Goal: Task Accomplishment & Management: Use online tool/utility

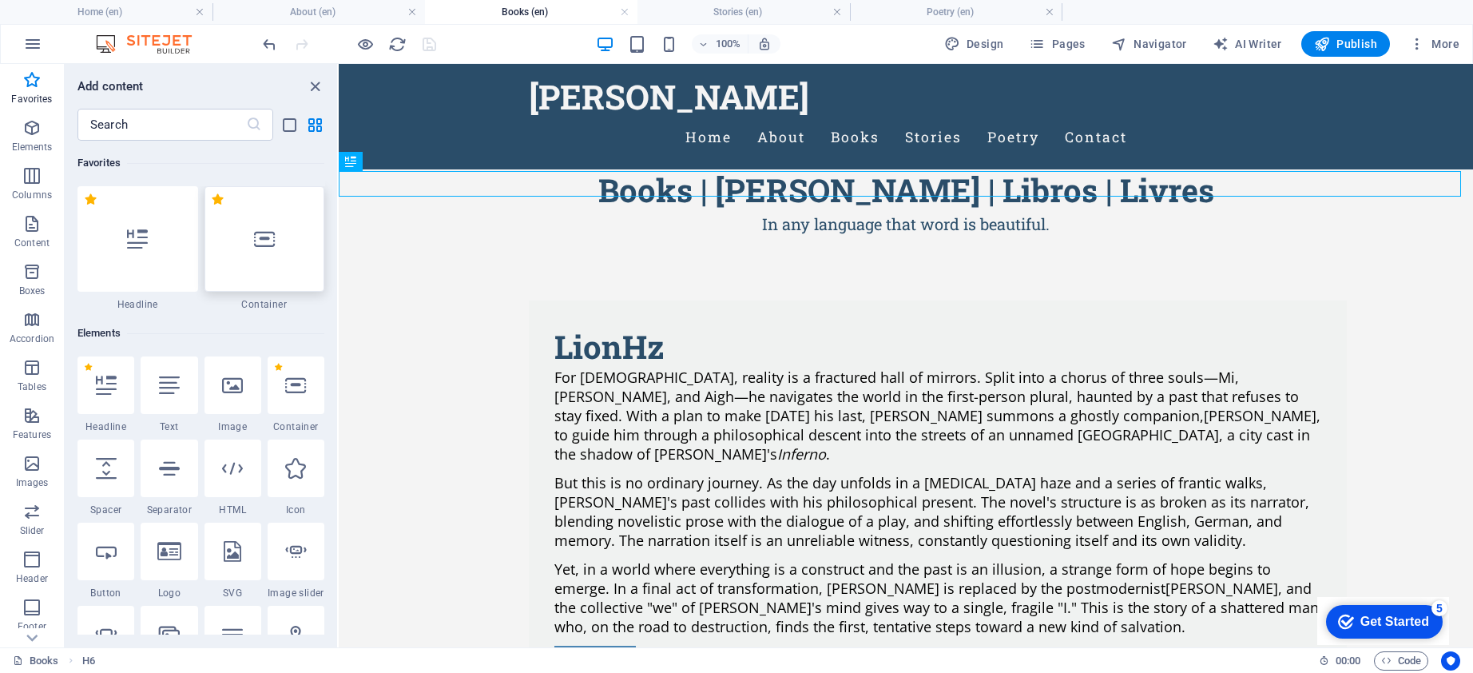
click at [286, 261] on div at bounding box center [265, 238] width 121 height 105
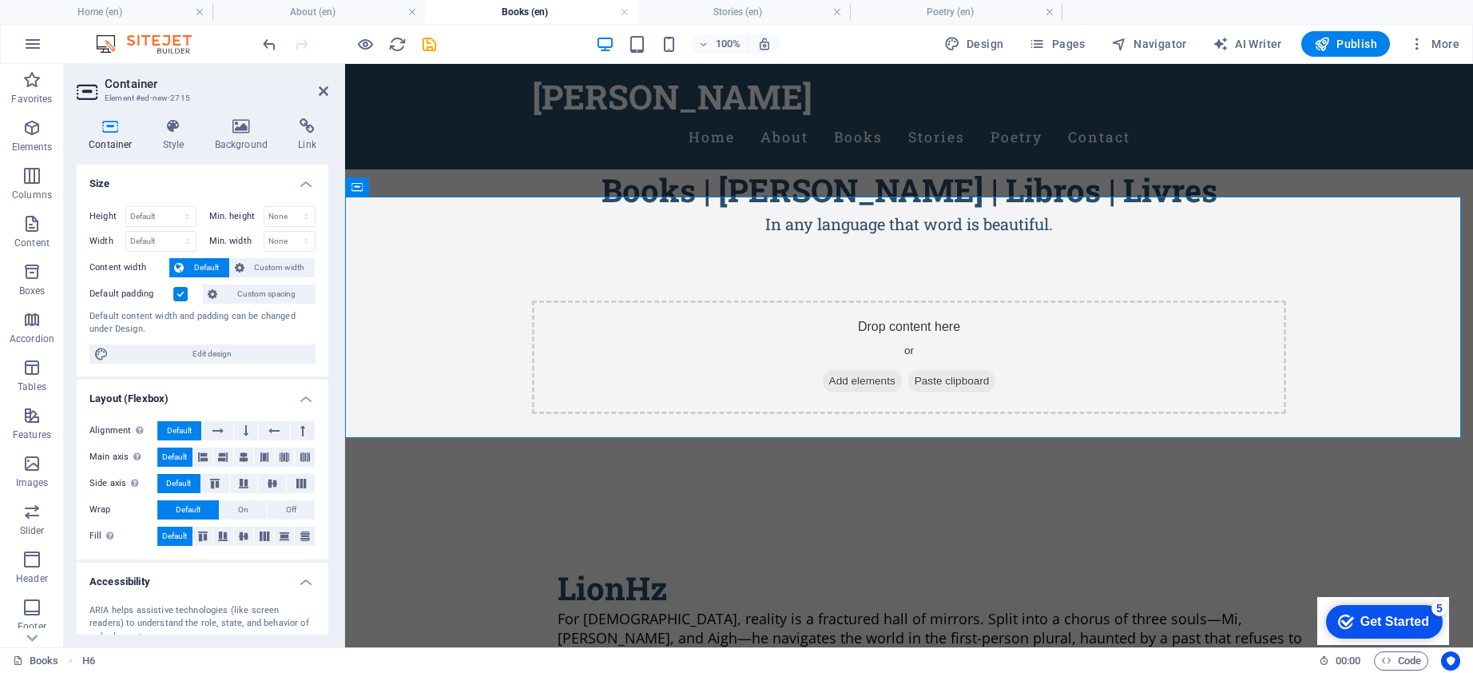
click at [286, 261] on span "Custom width" at bounding box center [280, 267] width 62 height 19
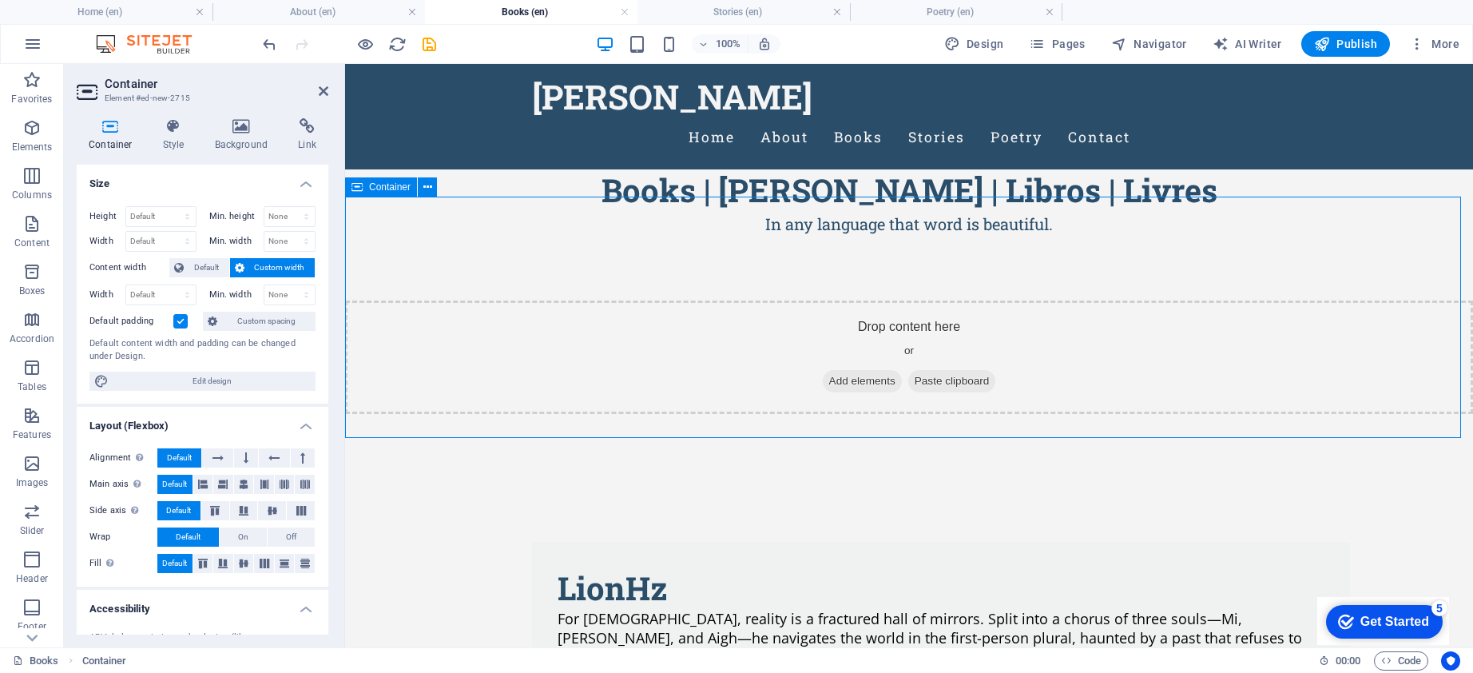
drag, startPoint x: 462, startPoint y: 217, endPoint x: 456, endPoint y: 197, distance: 20.7
click at [456, 236] on div "Drop content here or Add elements Paste clipboard" at bounding box center [909, 356] width 1128 height 241
click at [535, 169] on div "Books | [PERSON_NAME] | Libros | Livres" at bounding box center [909, 190] width 1128 height 42
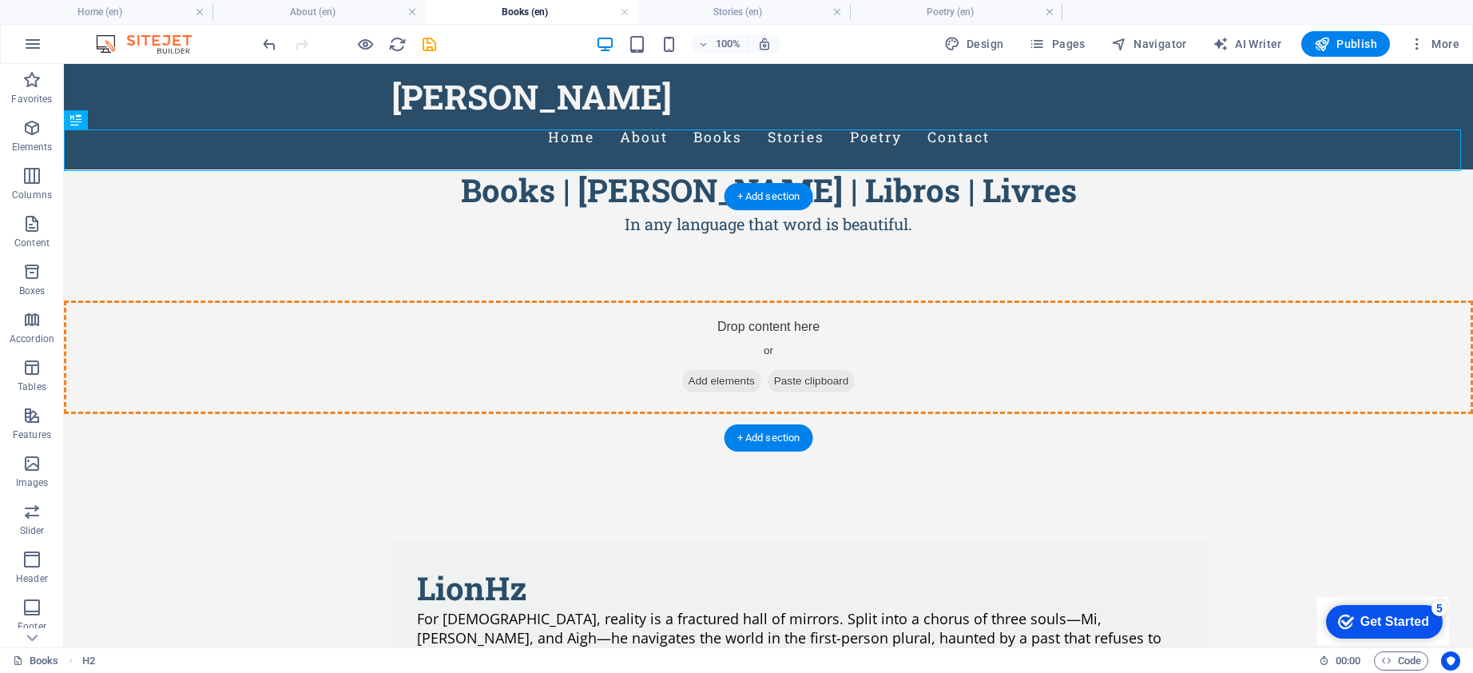
drag, startPoint x: 142, startPoint y: 183, endPoint x: 292, endPoint y: 284, distance: 180.2
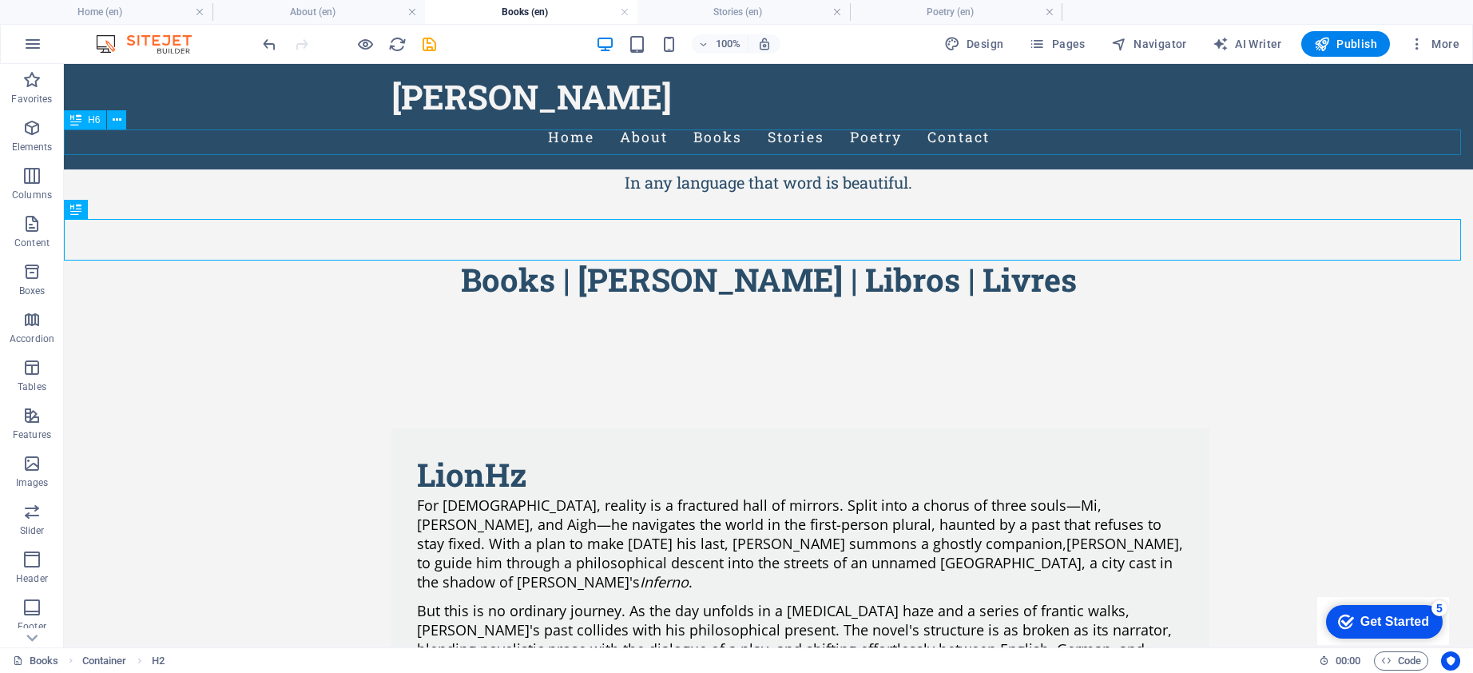
click at [628, 169] on div "In any language that word is beautiful." at bounding box center [768, 182] width 1409 height 26
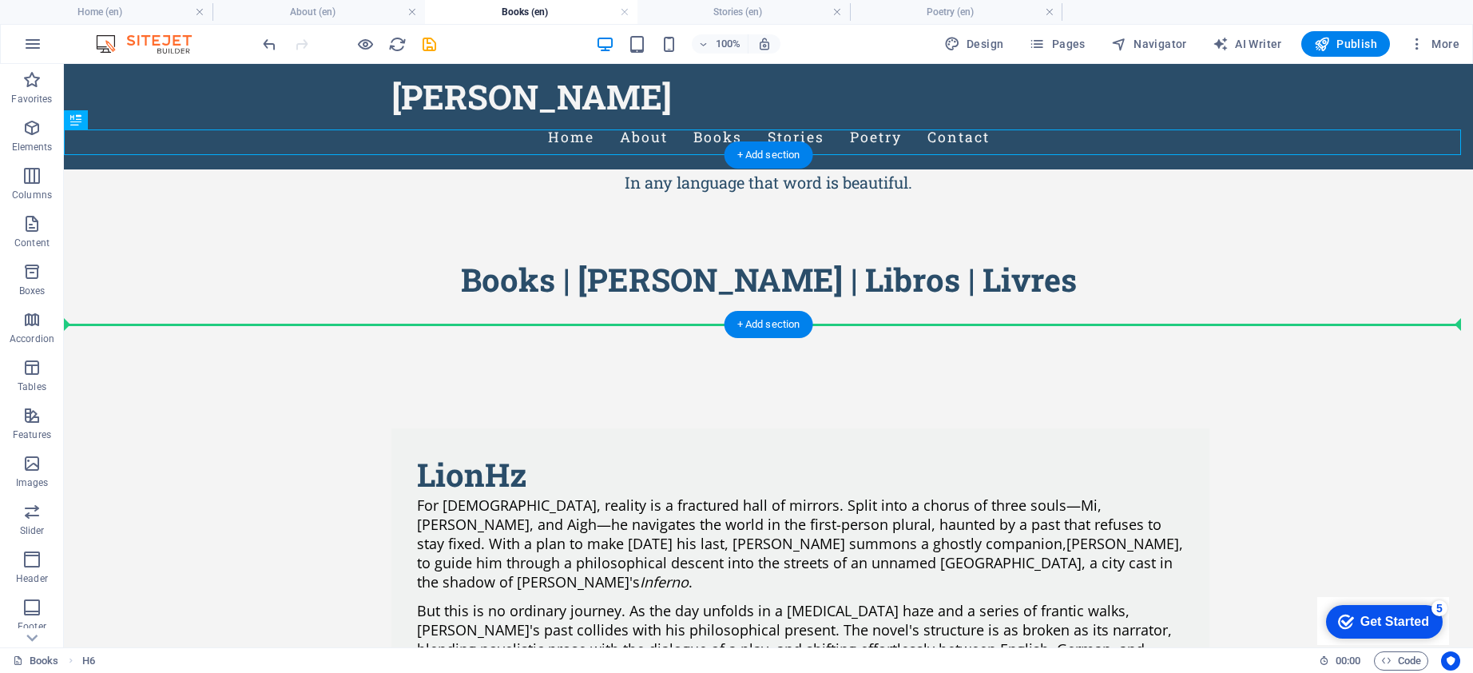
drag, startPoint x: 143, startPoint y: 181, endPoint x: 661, endPoint y: 267, distance: 524.7
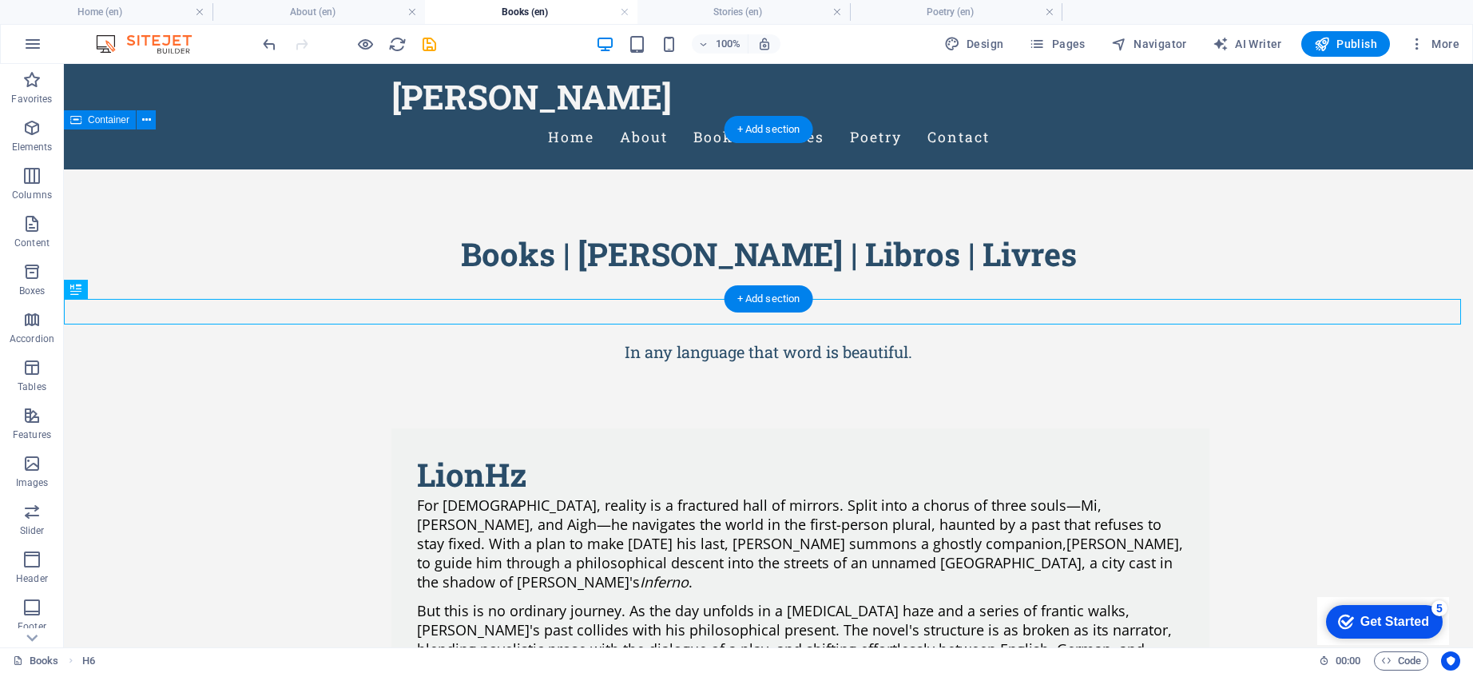
click at [299, 278] on div "Books | [PERSON_NAME] | Libros | Livres" at bounding box center [768, 253] width 1409 height 169
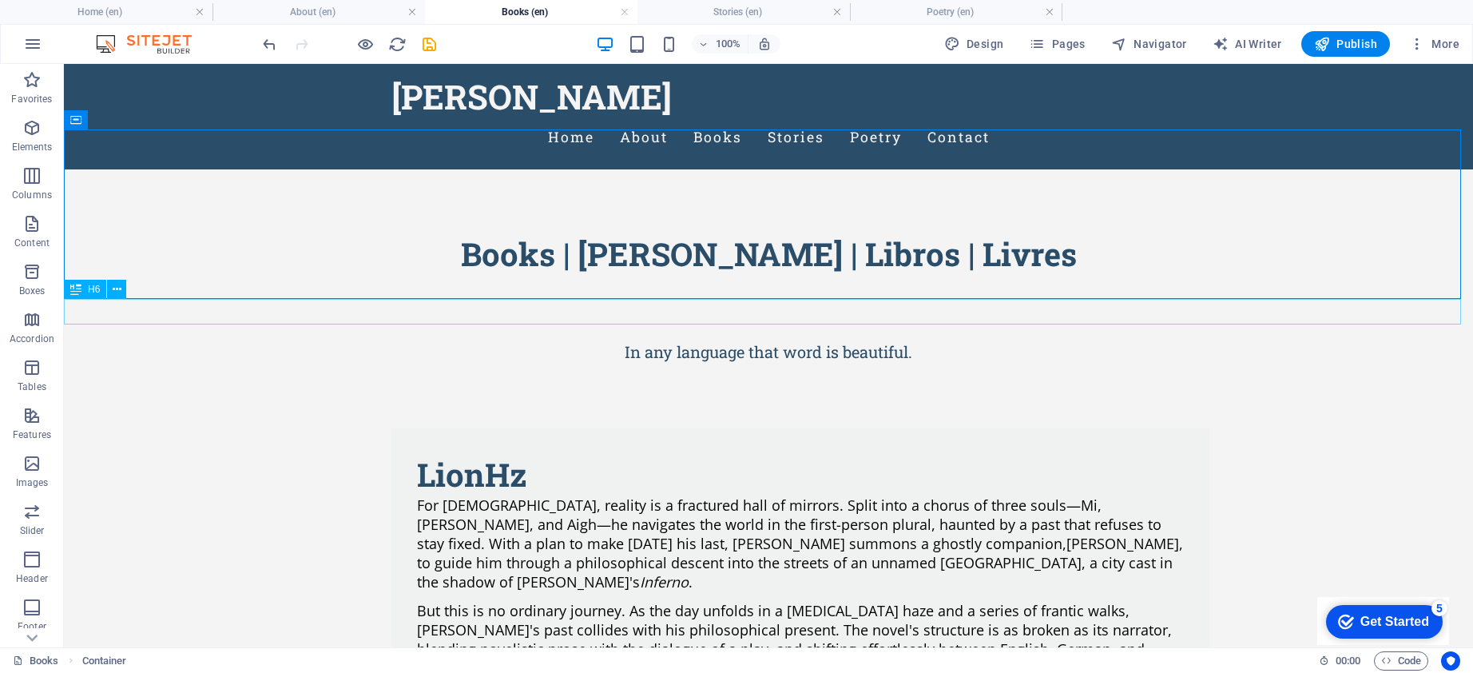
click at [691, 339] on div "In any language that word is beautiful." at bounding box center [768, 352] width 1409 height 26
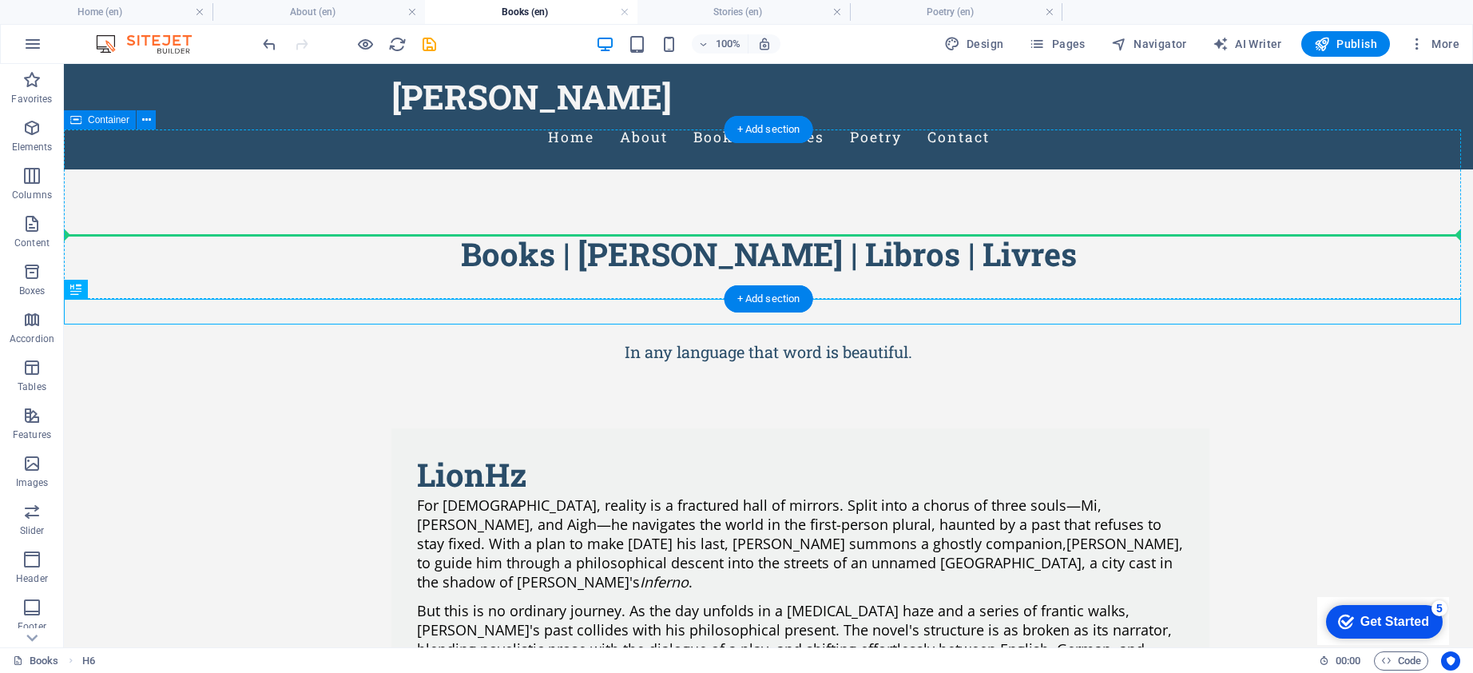
drag, startPoint x: 141, startPoint y: 352, endPoint x: 531, endPoint y: 226, distance: 409.6
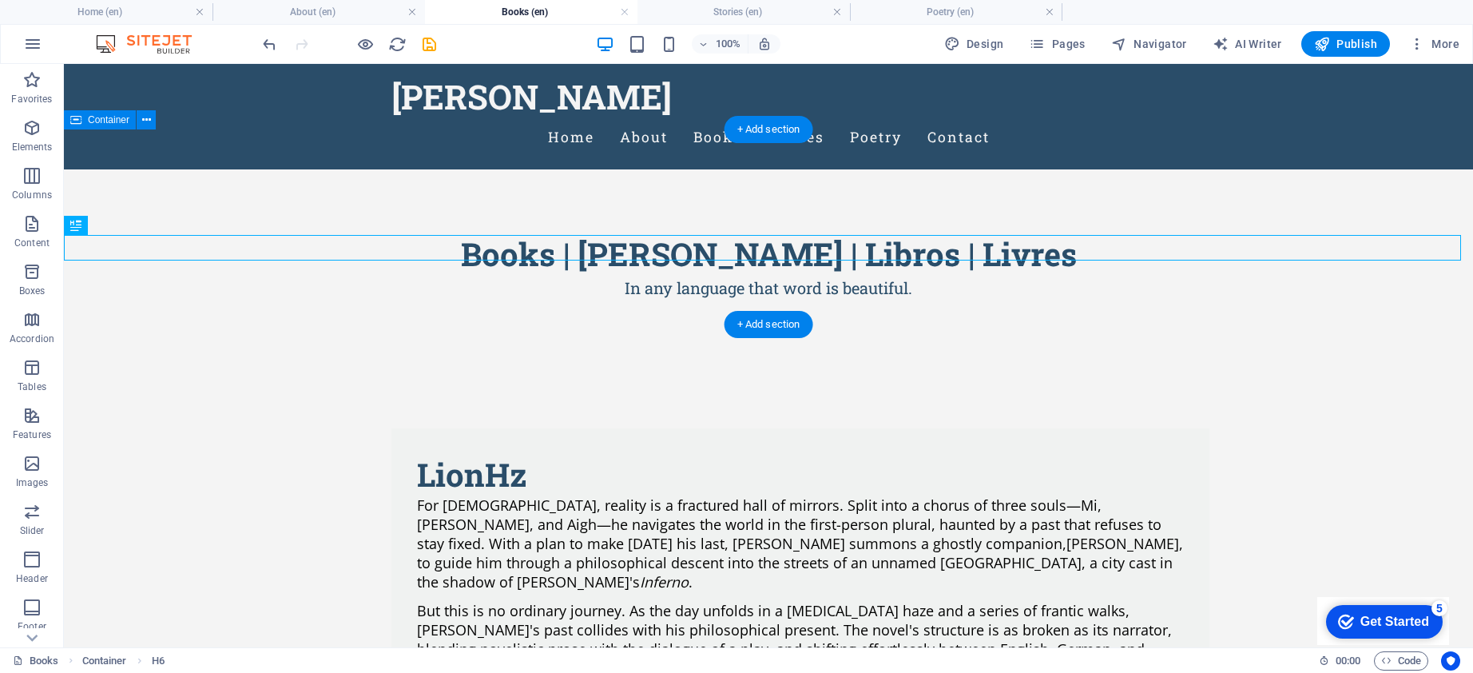
click at [201, 172] on div "Books | [PERSON_NAME] | Libros | Livres In any language that word is beautiful." at bounding box center [768, 266] width 1409 height 195
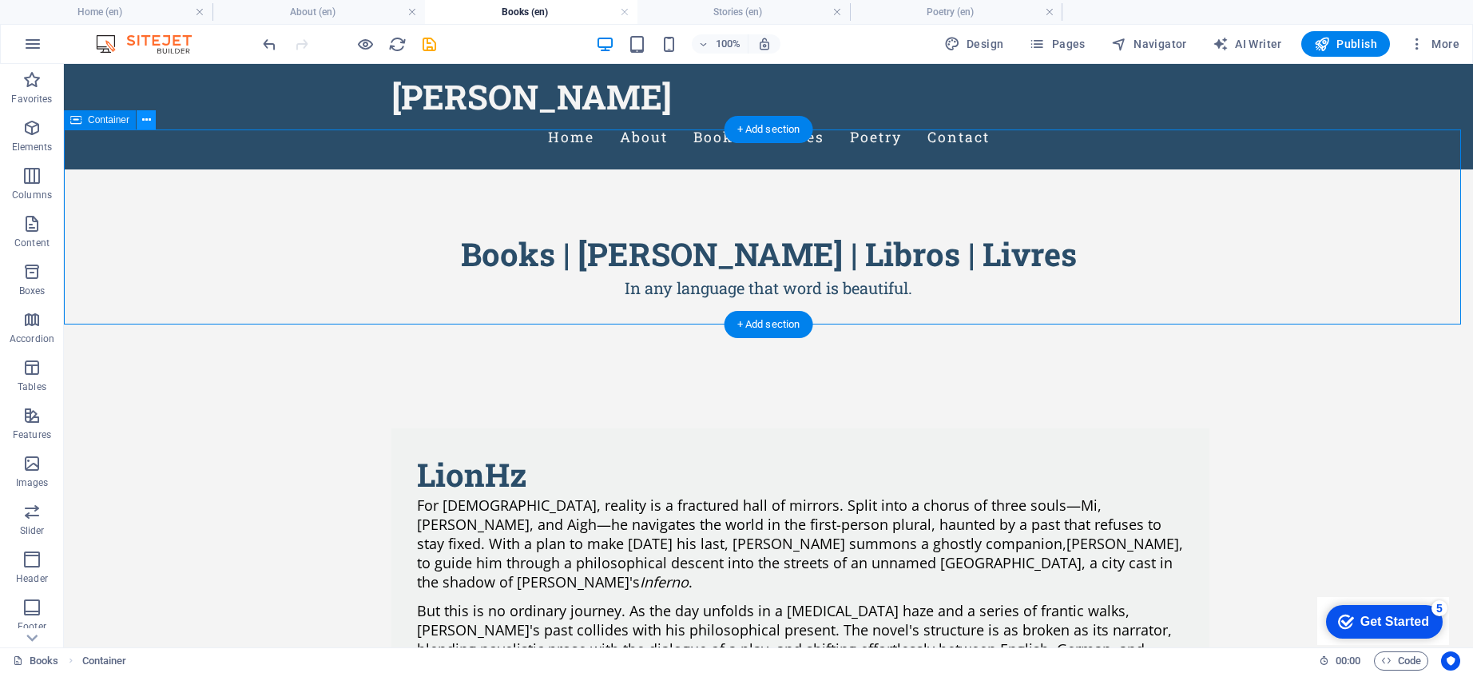
click at [151, 114] on button at bounding box center [146, 119] width 19 height 19
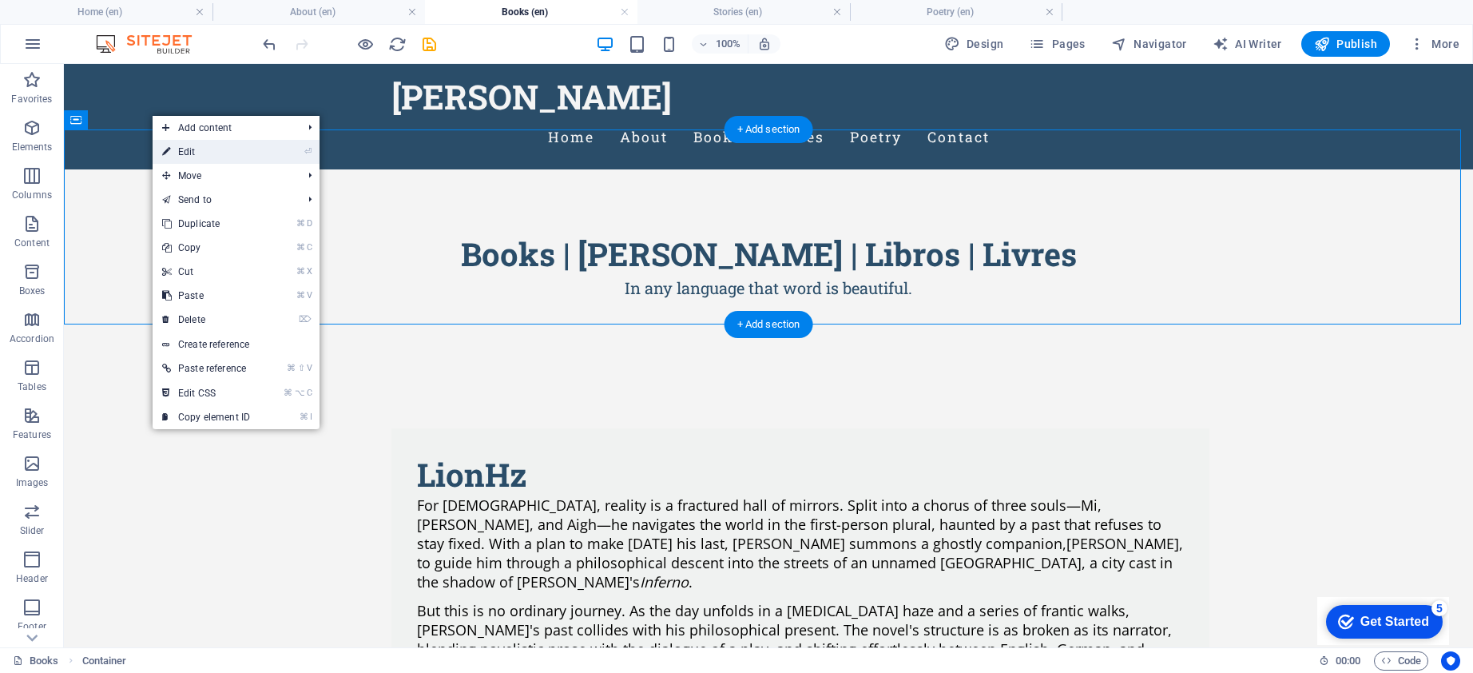
click at [192, 149] on link "⏎ Edit" at bounding box center [206, 152] width 107 height 24
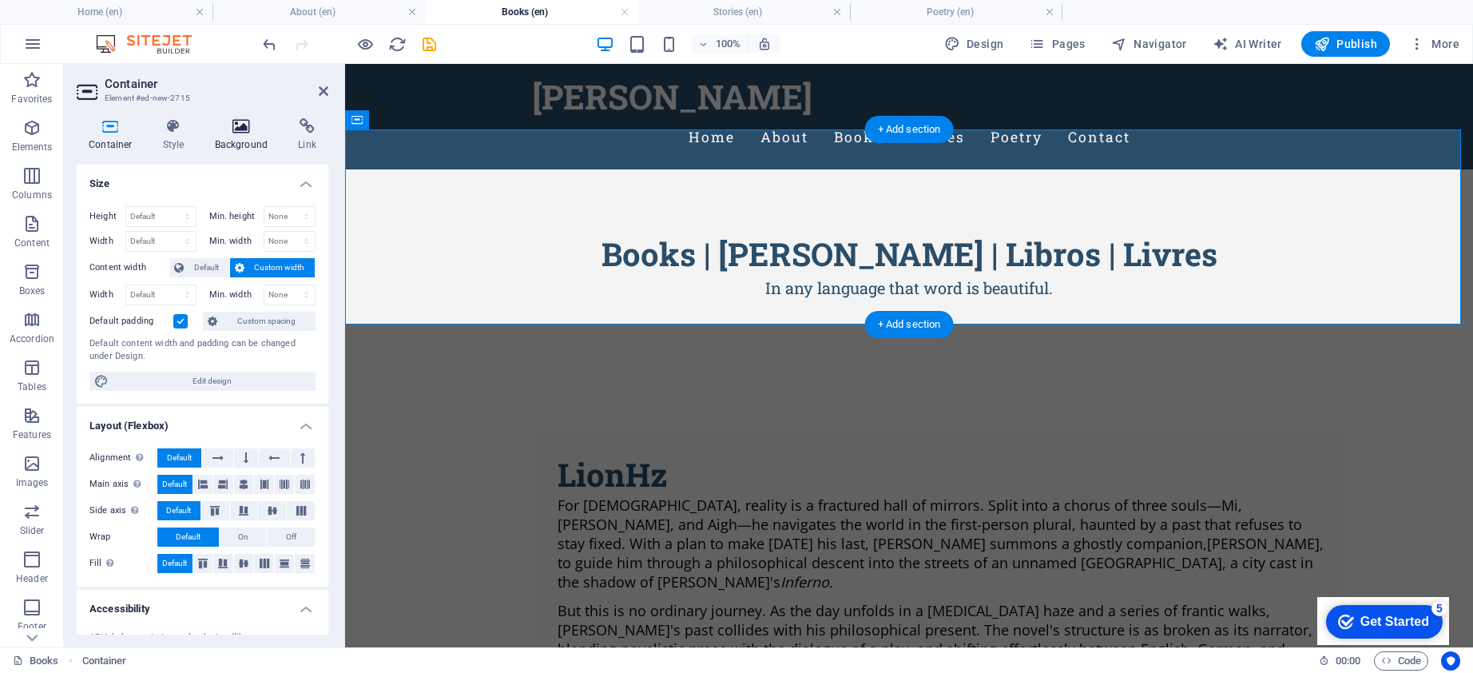
click at [221, 141] on h4 "Background" at bounding box center [245, 135] width 84 height 34
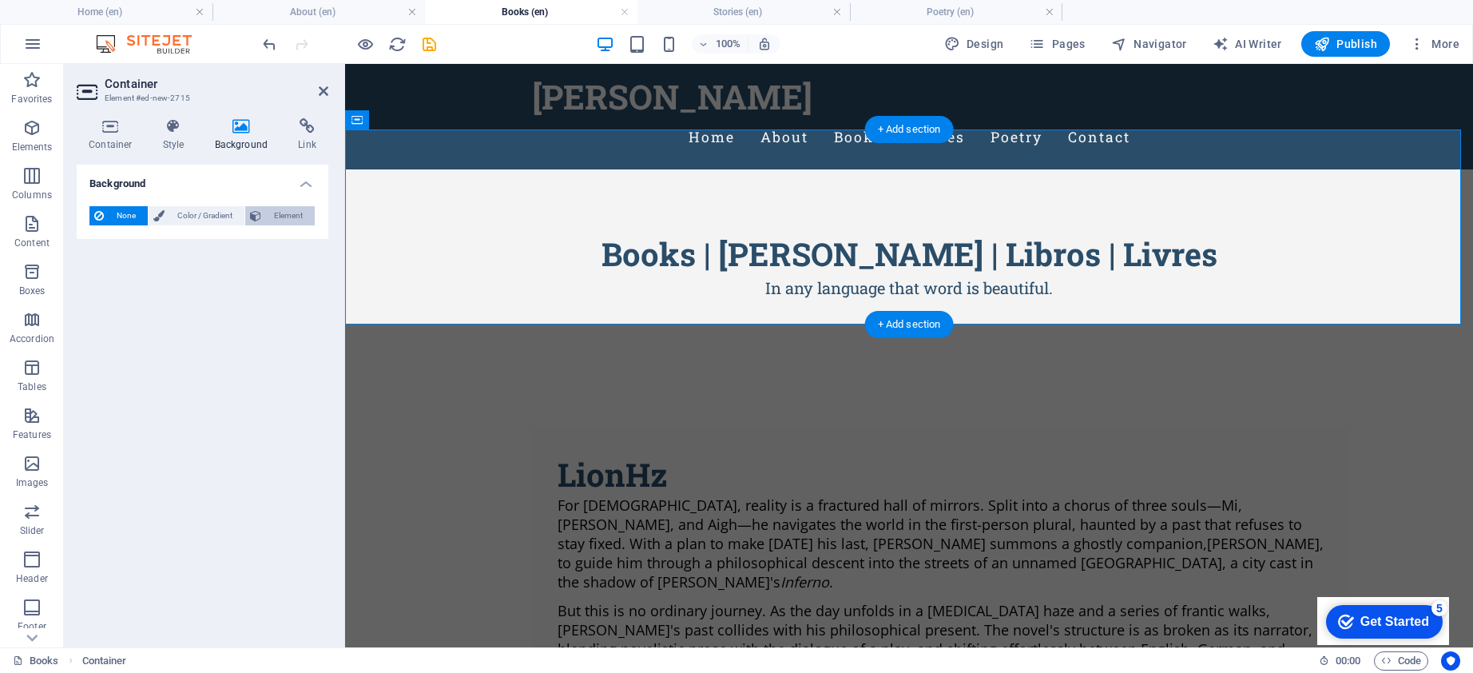
click at [264, 220] on button "Element" at bounding box center [280, 215] width 70 height 19
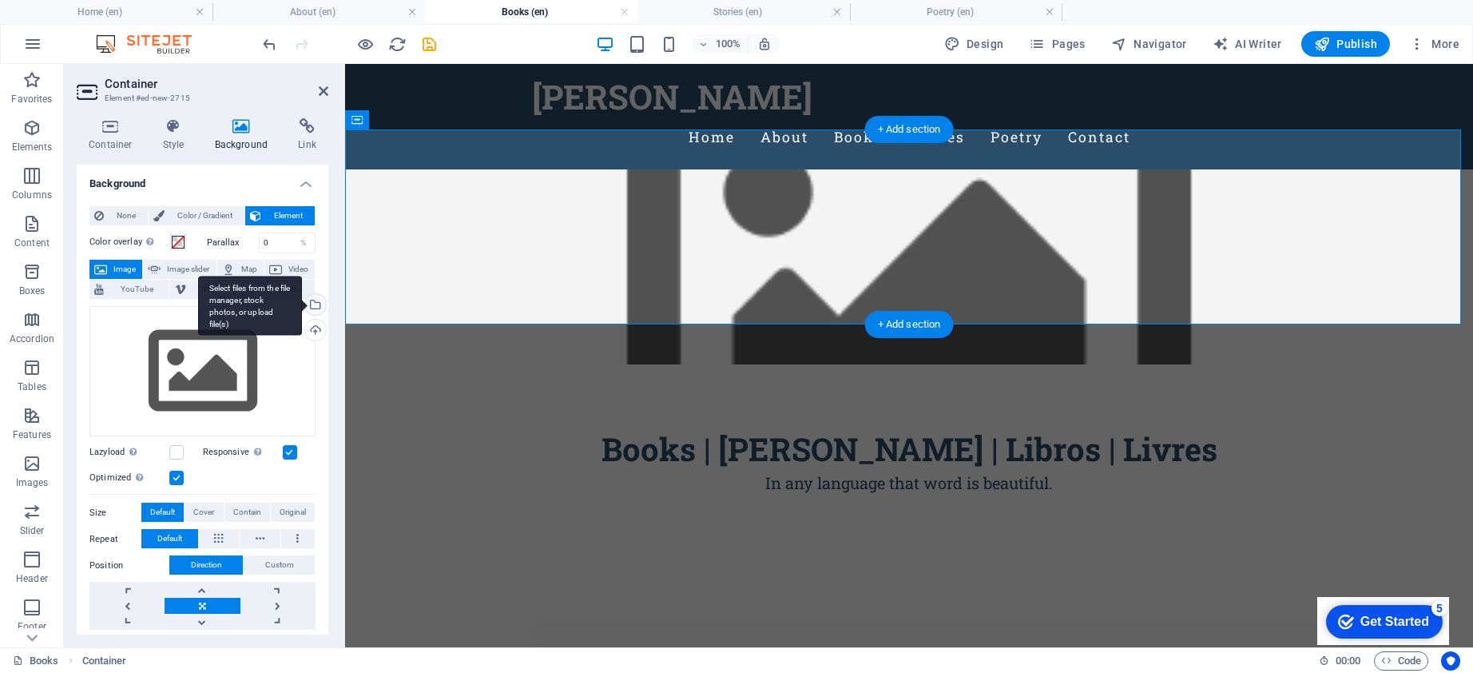
click at [312, 296] on div "Select files from the file manager, stock photos, or upload file(s)" at bounding box center [314, 306] width 24 height 24
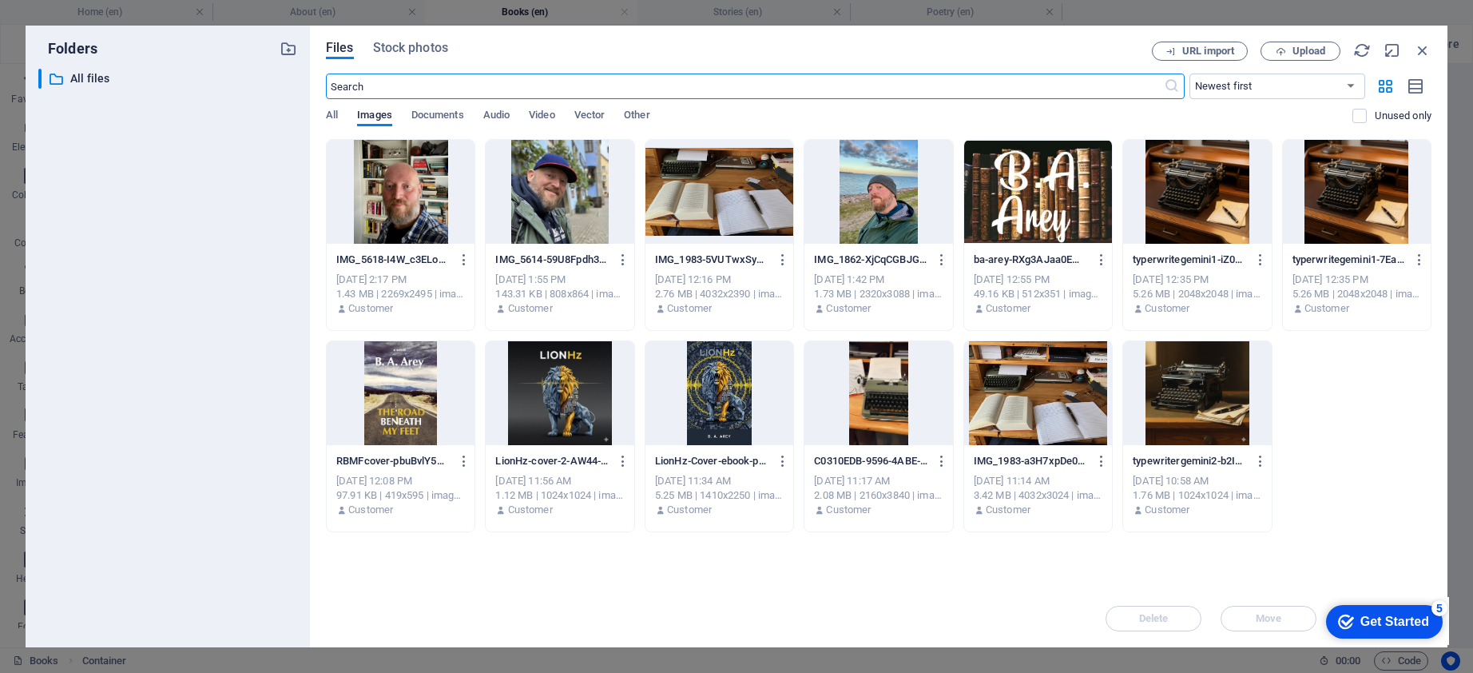
click at [696, 186] on div at bounding box center [720, 192] width 148 height 104
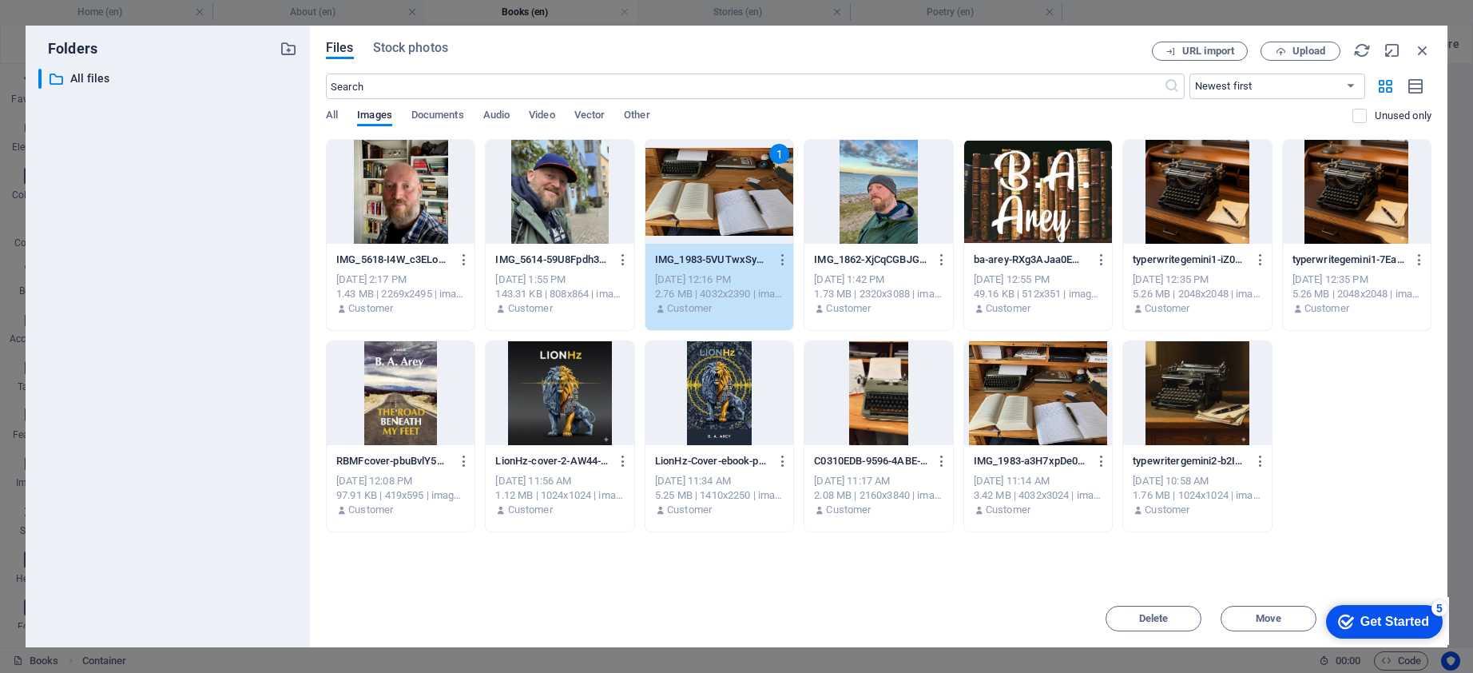
click at [709, 186] on div "1" at bounding box center [720, 192] width 148 height 104
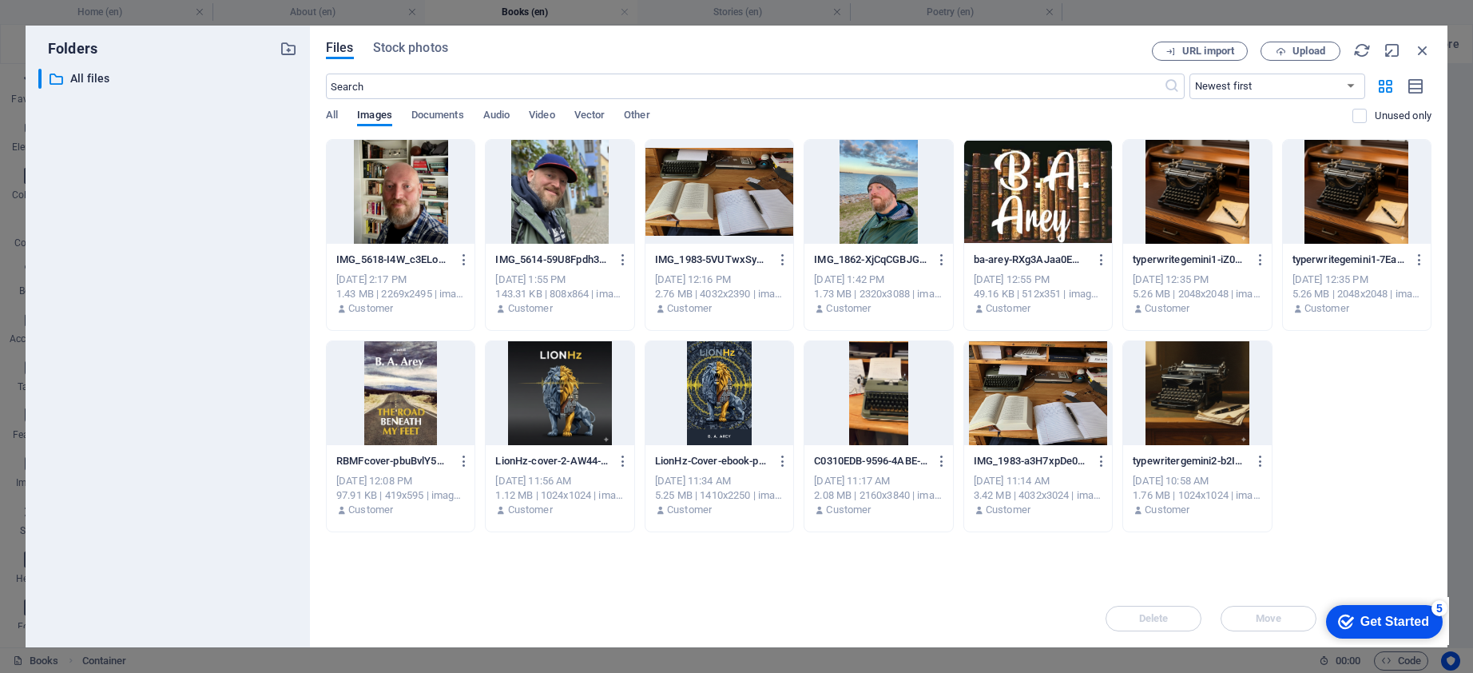
click at [709, 187] on div at bounding box center [720, 192] width 148 height 104
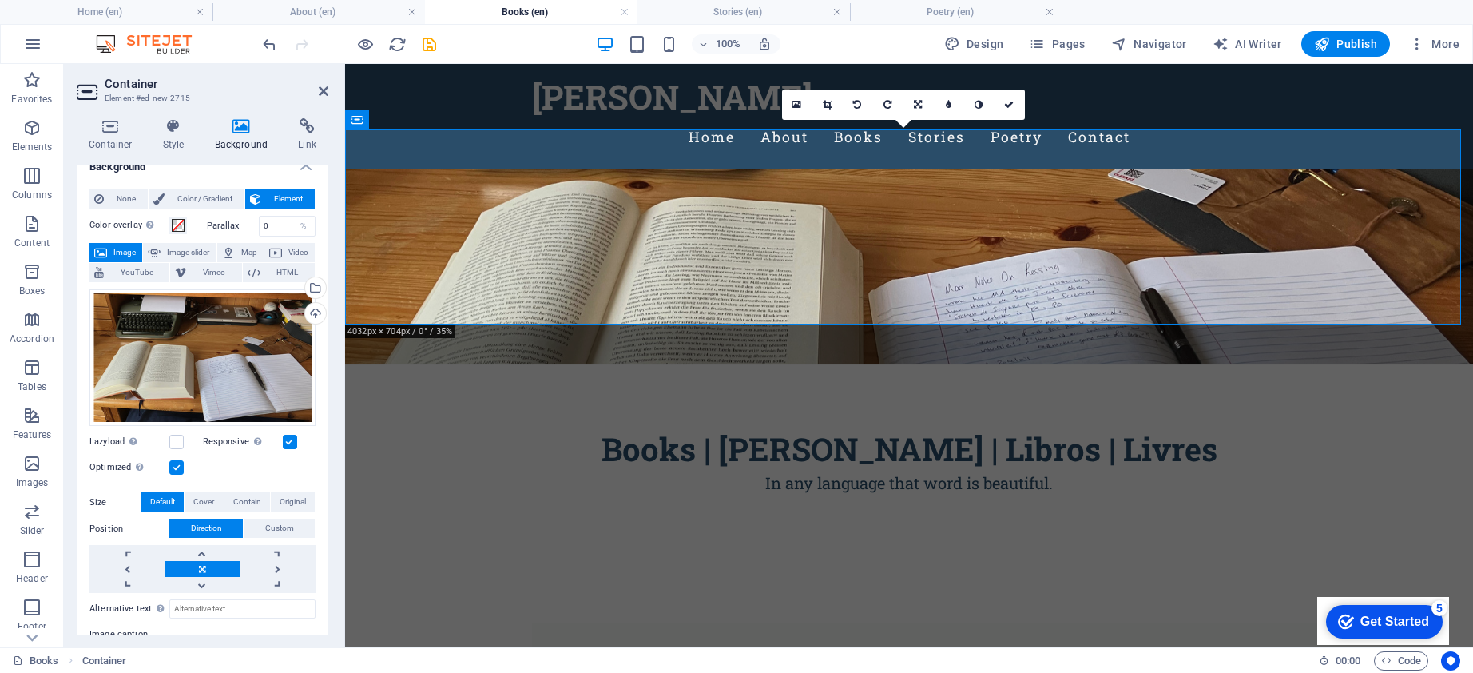
scroll to position [126, 0]
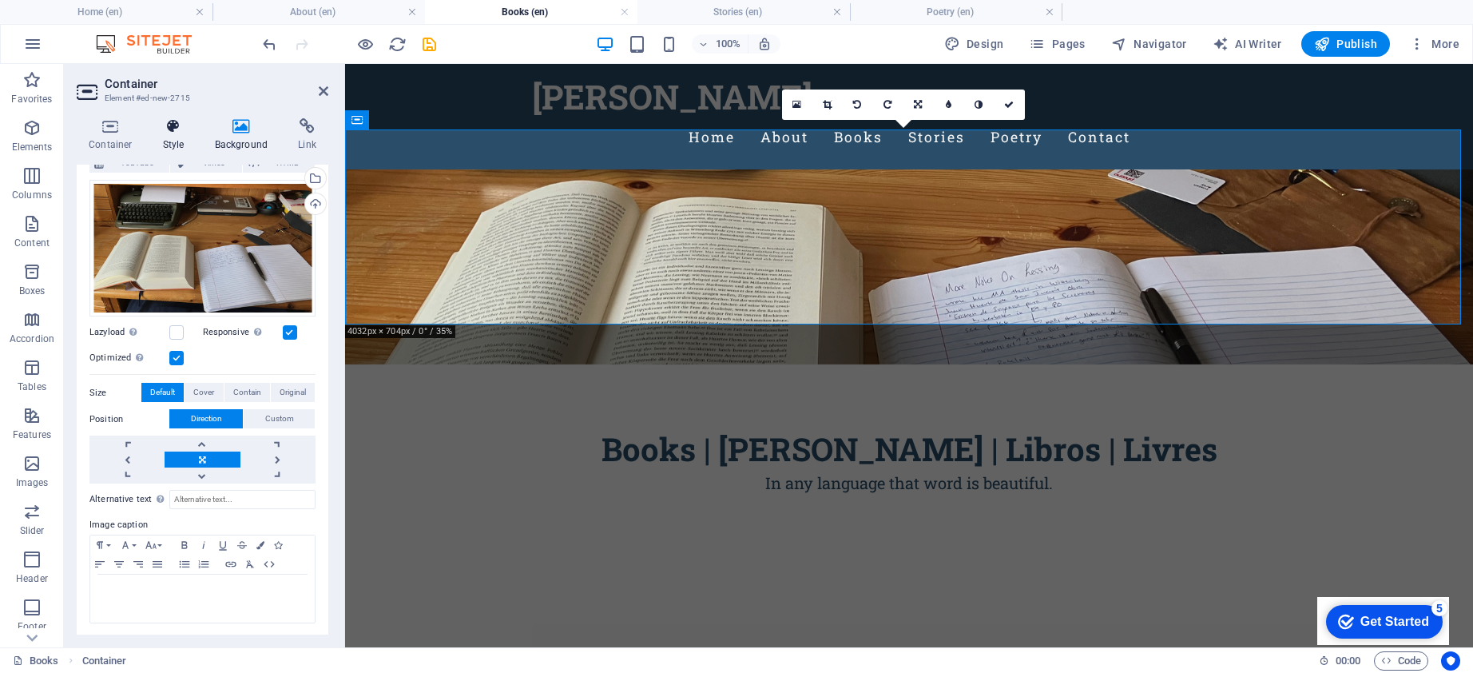
click at [185, 136] on h4 "Style" at bounding box center [177, 135] width 52 height 34
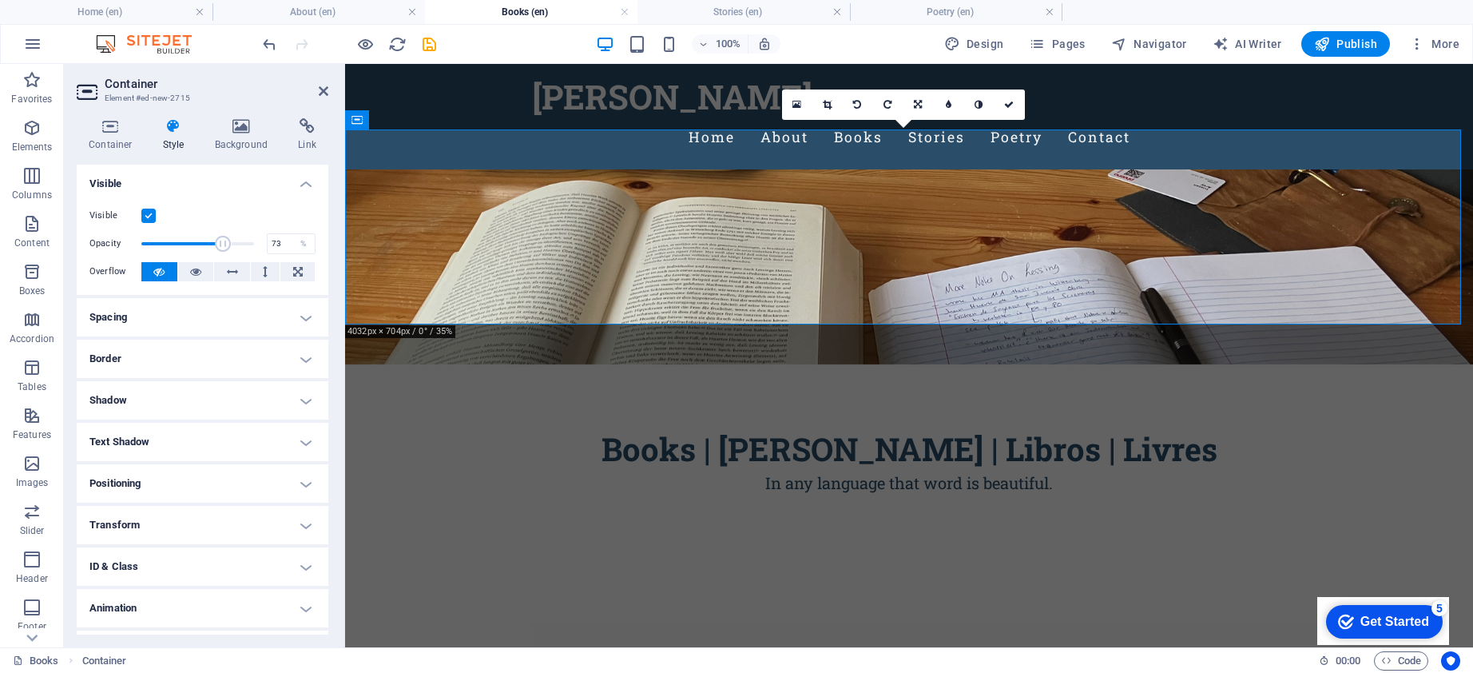
drag, startPoint x: 249, startPoint y: 244, endPoint x: 221, endPoint y: 244, distance: 28.0
click at [221, 244] on span at bounding box center [224, 244] width 16 height 16
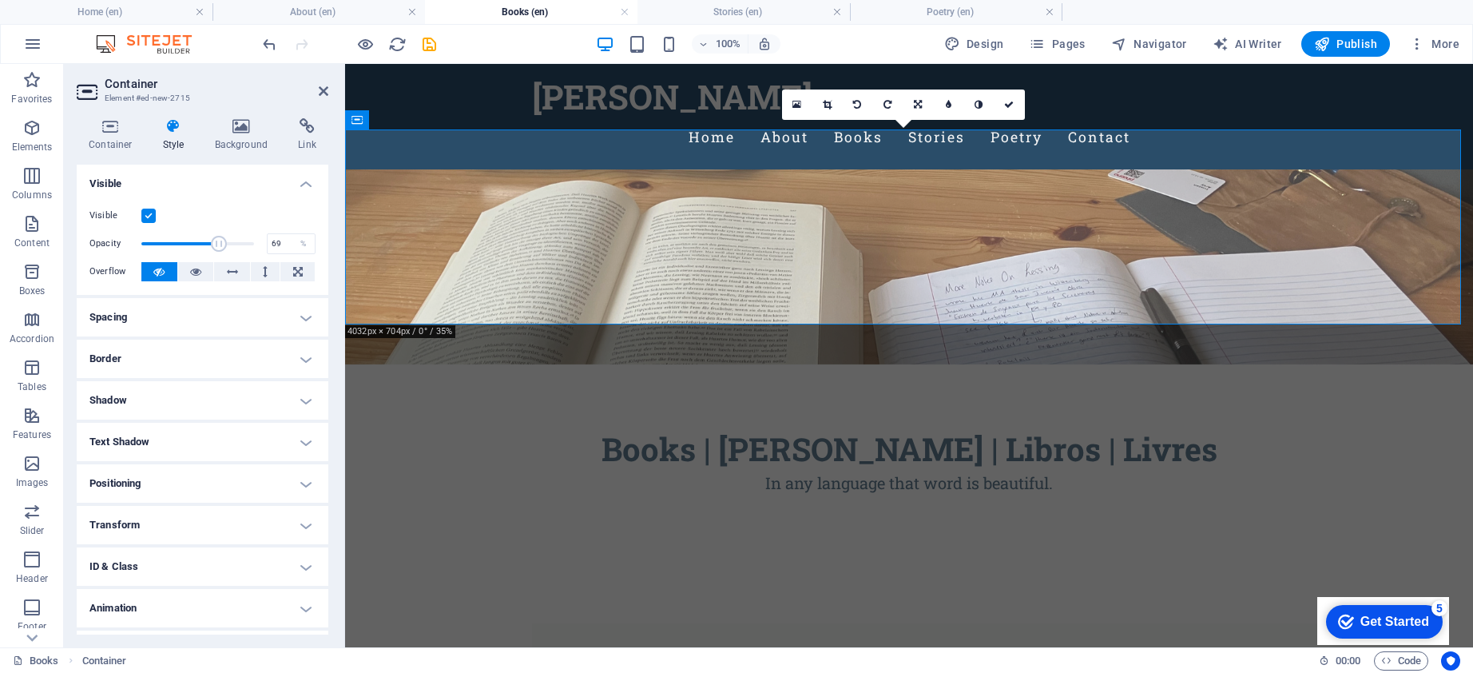
click at [217, 244] on span at bounding box center [219, 244] width 16 height 16
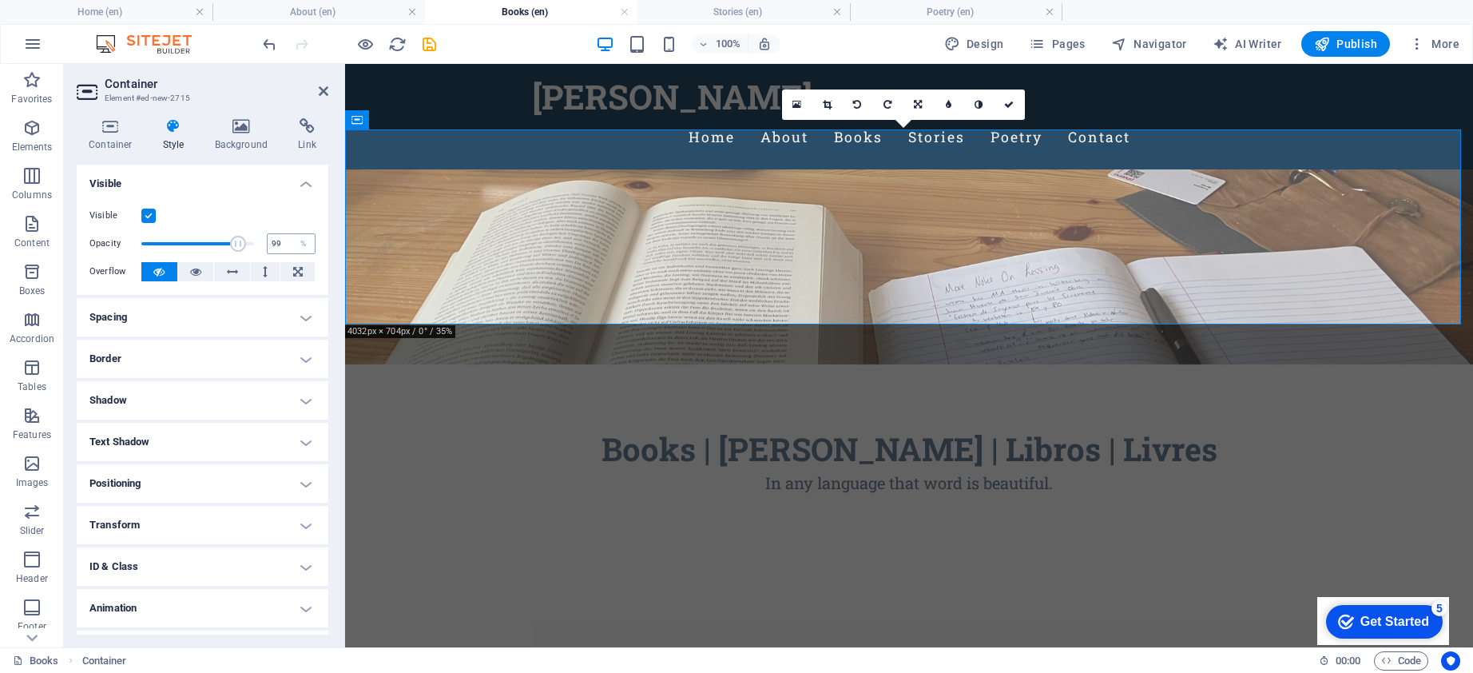
type input "100"
drag, startPoint x: 217, startPoint y: 243, endPoint x: 272, endPoint y: 242, distance: 55.9
click at [272, 242] on div "Opacity 100 %" at bounding box center [202, 244] width 226 height 24
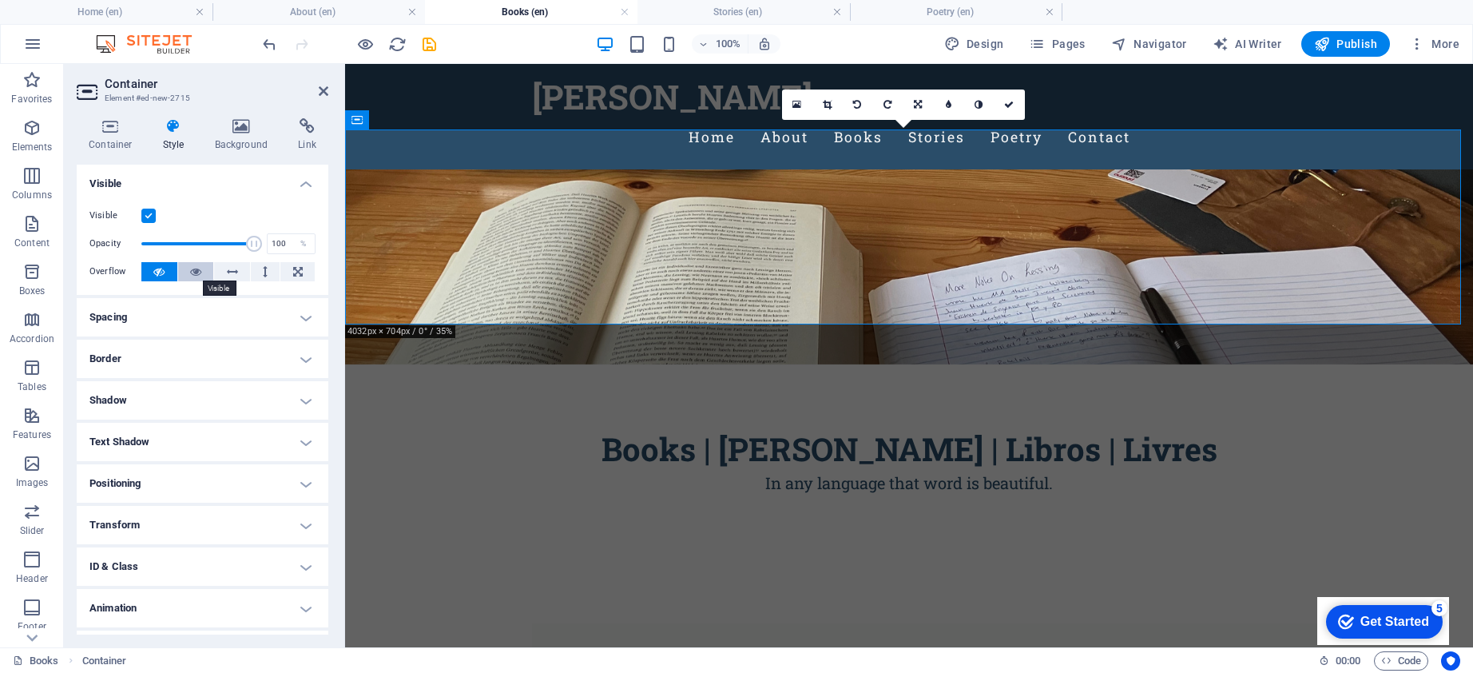
click at [198, 269] on icon at bounding box center [195, 271] width 11 height 19
click at [162, 270] on icon at bounding box center [158, 271] width 11 height 19
click at [236, 155] on div "Container Style Background Link Size Height Default px rem % vh vw Min. height …" at bounding box center [203, 376] width 252 height 516
click at [234, 141] on h4 "Background" at bounding box center [245, 135] width 84 height 34
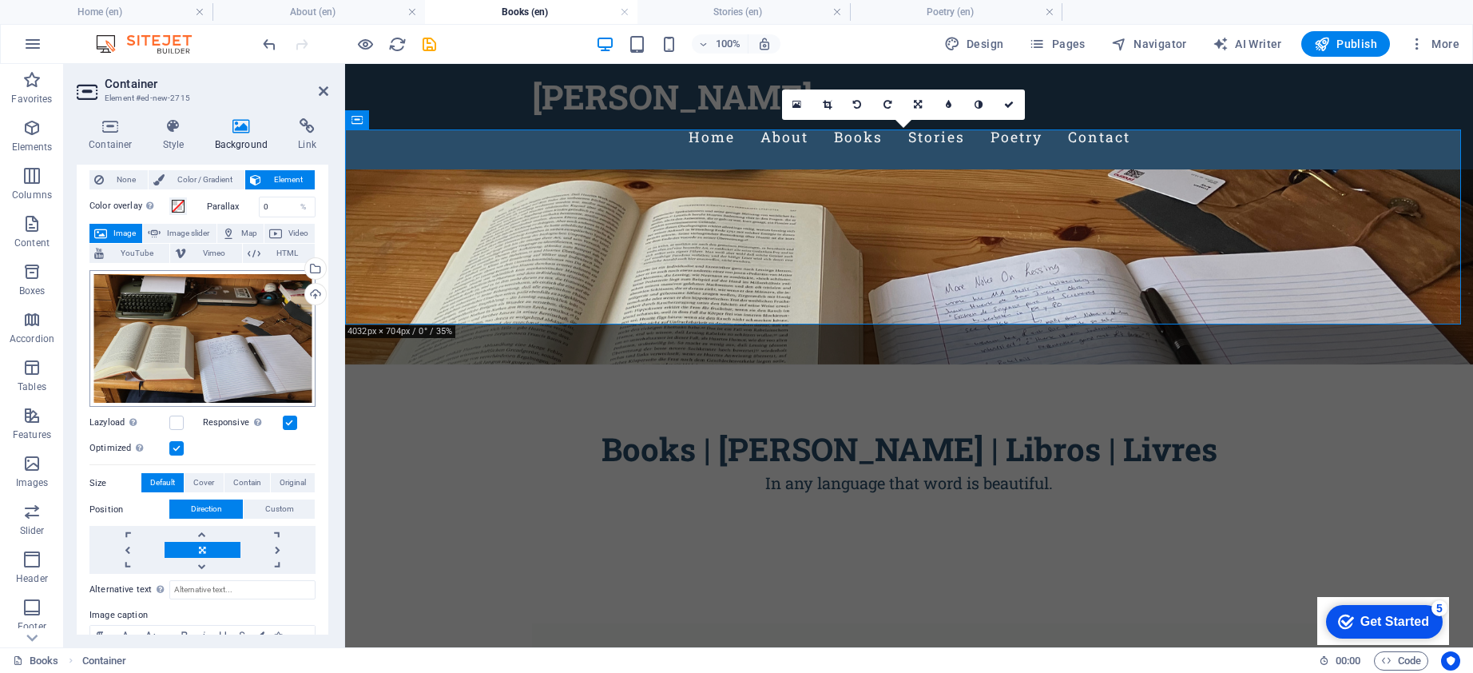
scroll to position [0, 0]
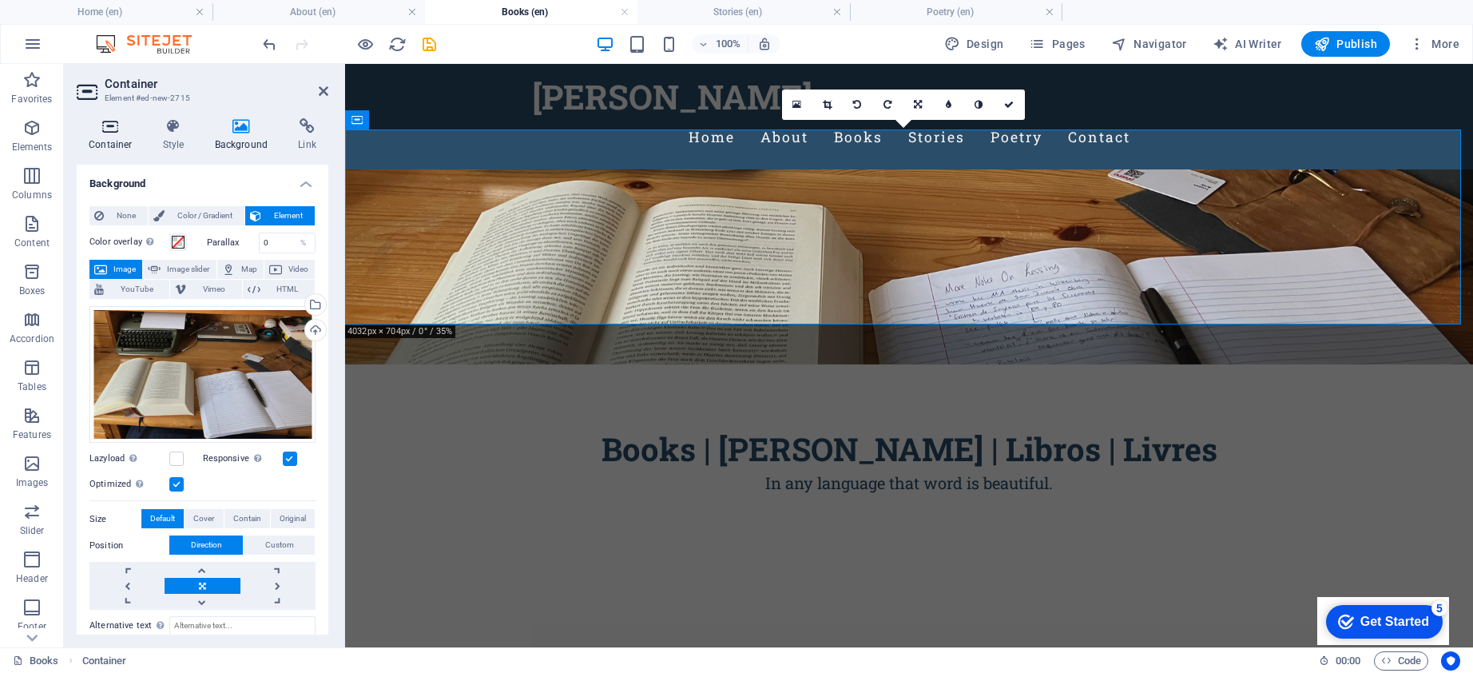
click at [103, 137] on h4 "Container" at bounding box center [114, 135] width 74 height 34
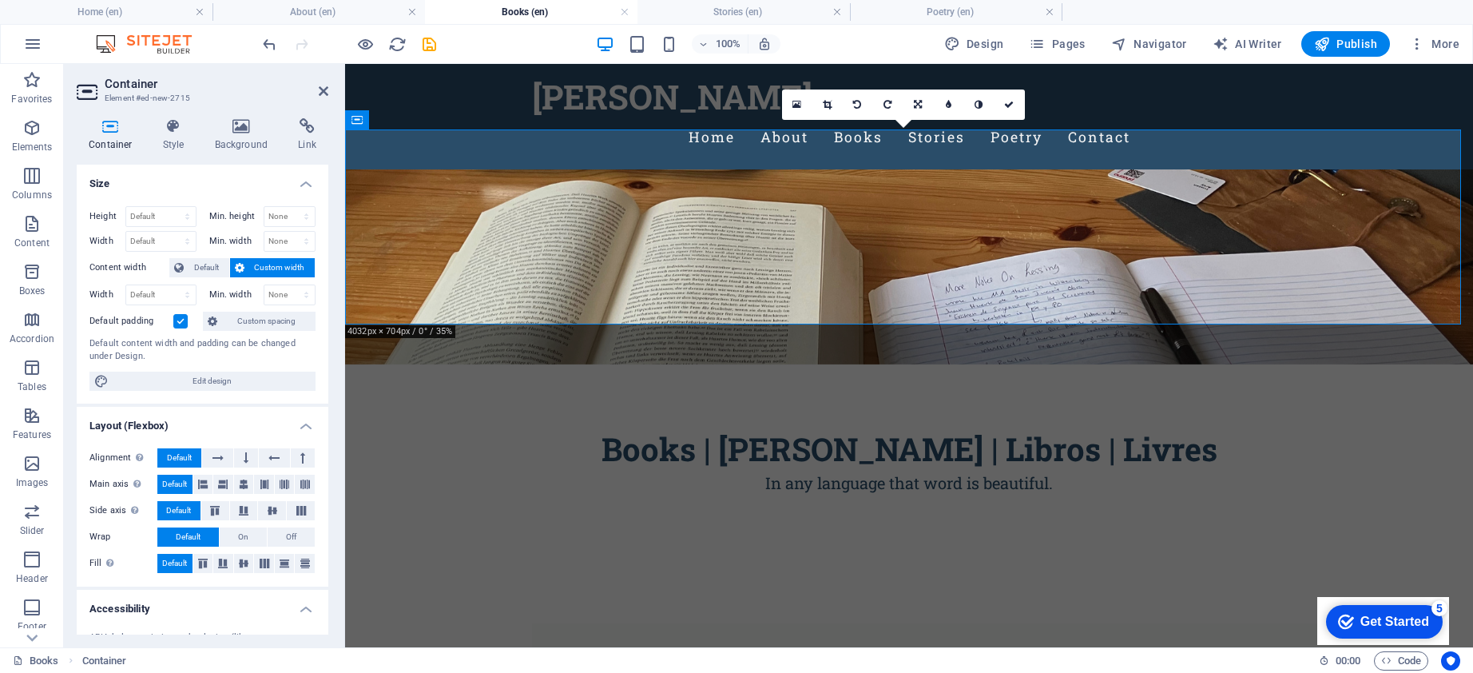
click at [240, 117] on div "Container Style Background Link Size Height Default px rem % vh vw Min. height …" at bounding box center [202, 376] width 277 height 542
click at [240, 125] on icon at bounding box center [242, 126] width 78 height 16
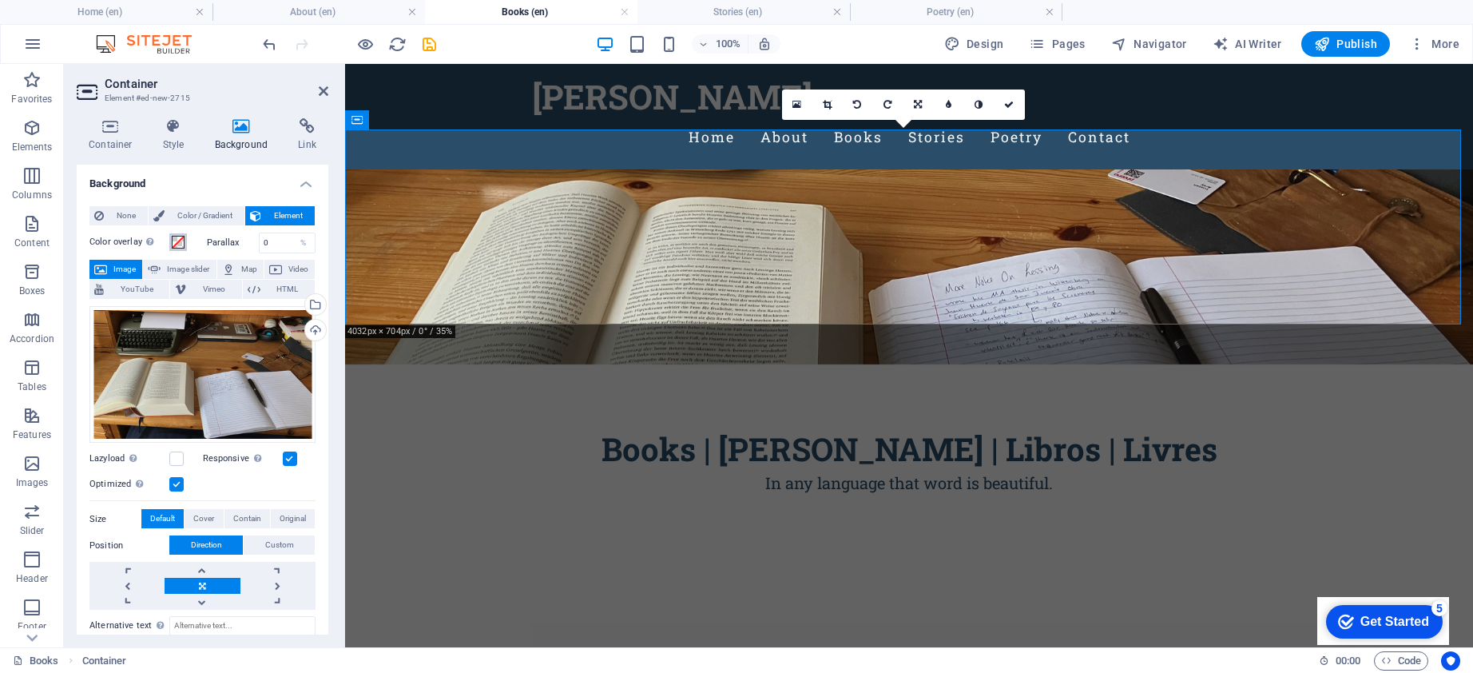
click at [177, 244] on span at bounding box center [178, 242] width 13 height 13
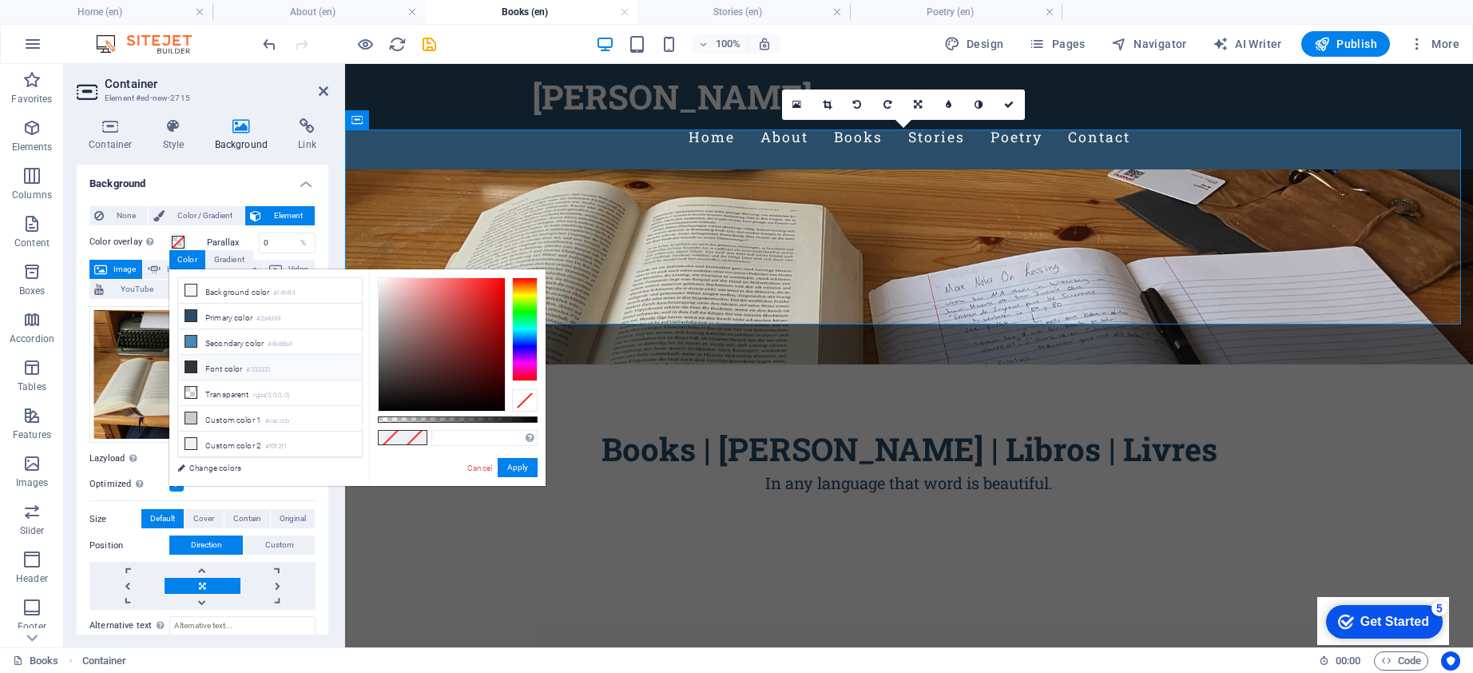
click at [213, 363] on li "Font color #333333" at bounding box center [270, 368] width 184 height 26
type input "rgba(51, 51, 51, 0.4)"
drag, startPoint x: 538, startPoint y: 419, endPoint x: 442, endPoint y: 417, distance: 95.9
click at [442, 417] on div at bounding box center [443, 419] width 6 height 11
click at [821, 428] on div "Books | [PERSON_NAME] | Libros | Livres" at bounding box center [909, 449] width 1128 height 42
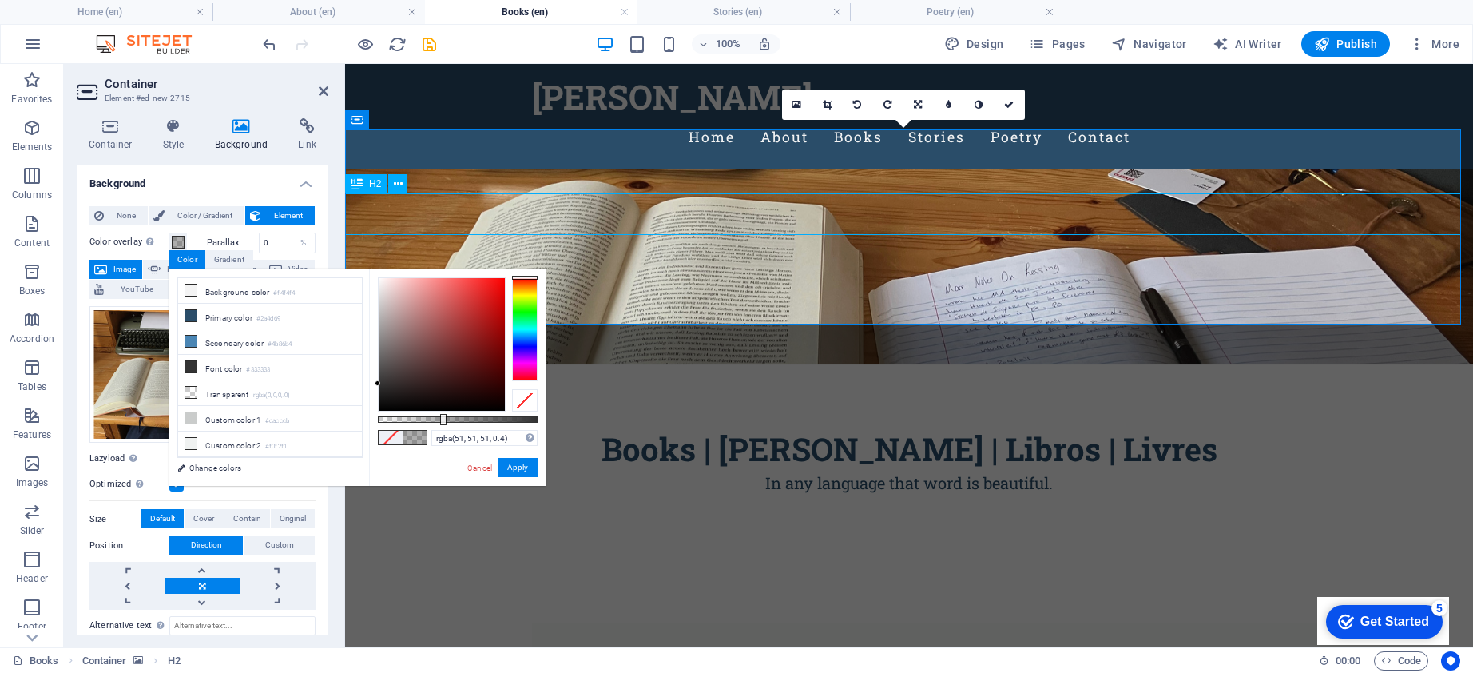
click at [821, 428] on div "Books | [PERSON_NAME] | Libros | Livres" at bounding box center [909, 449] width 1128 height 42
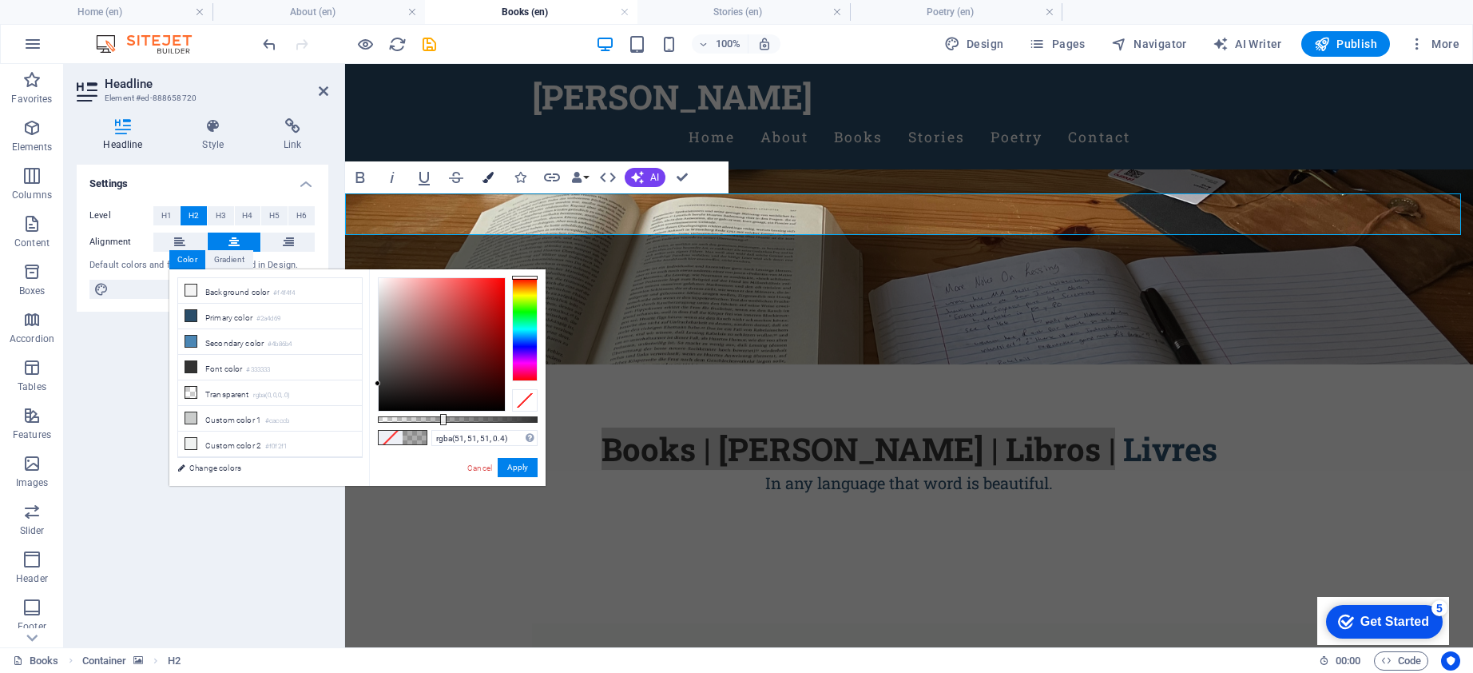
click at [494, 174] on button "Colors" at bounding box center [488, 177] width 30 height 32
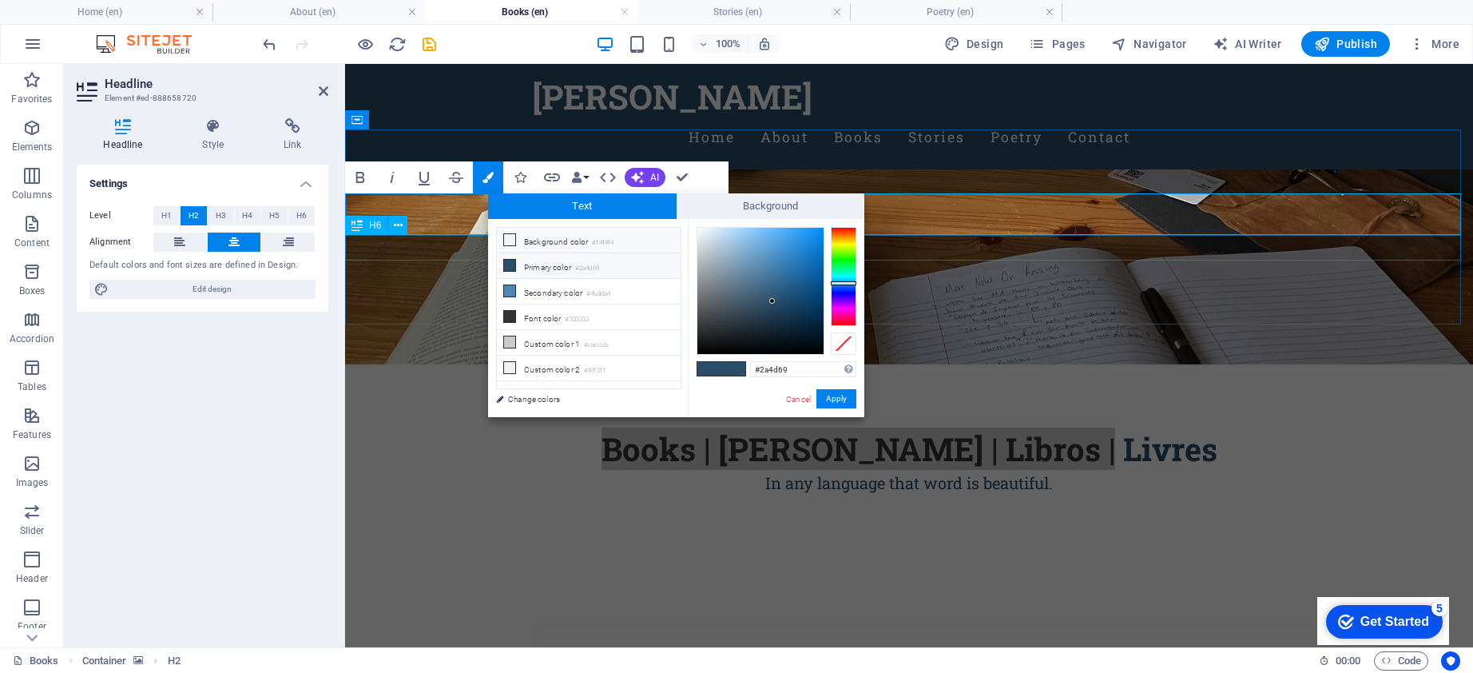
click at [515, 240] on span at bounding box center [509, 239] width 13 height 13
type input "#f4f4f4"
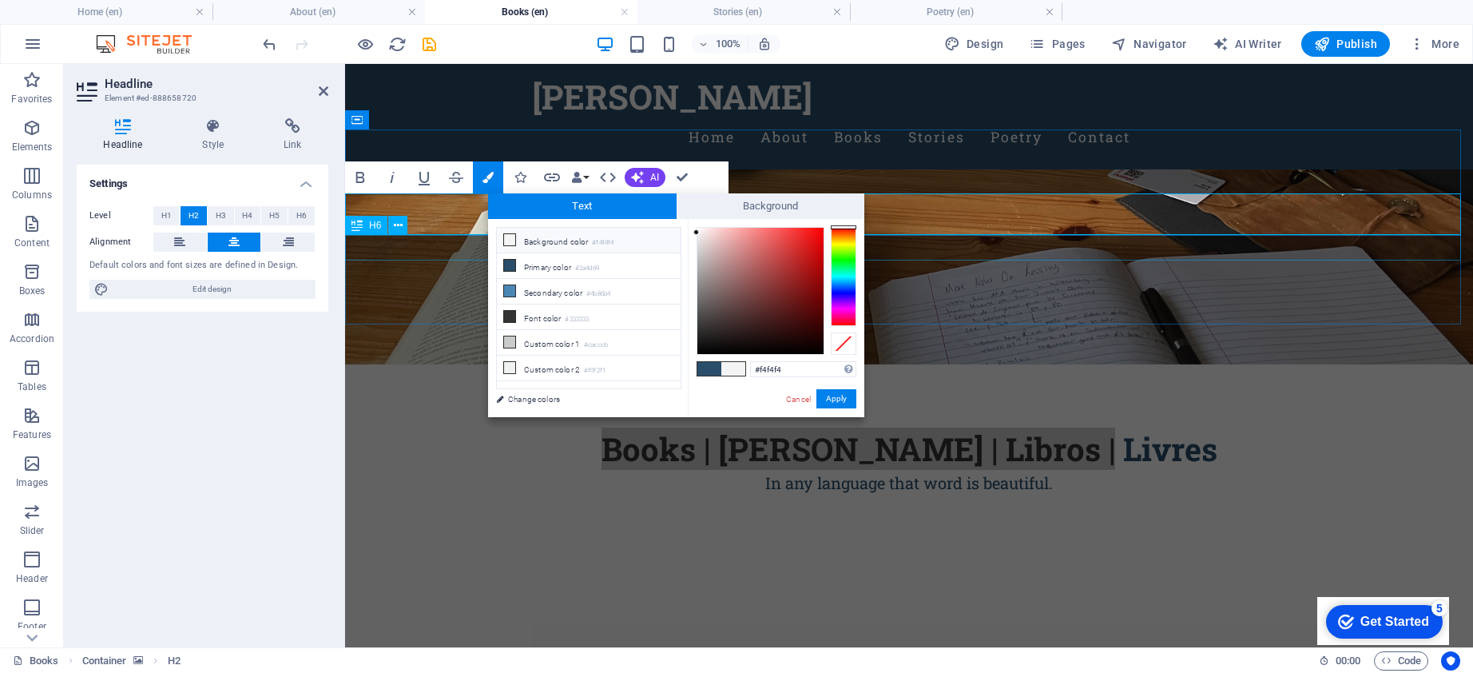
click at [515, 240] on span at bounding box center [509, 239] width 13 height 13
click at [836, 401] on button "Apply" at bounding box center [837, 398] width 40 height 19
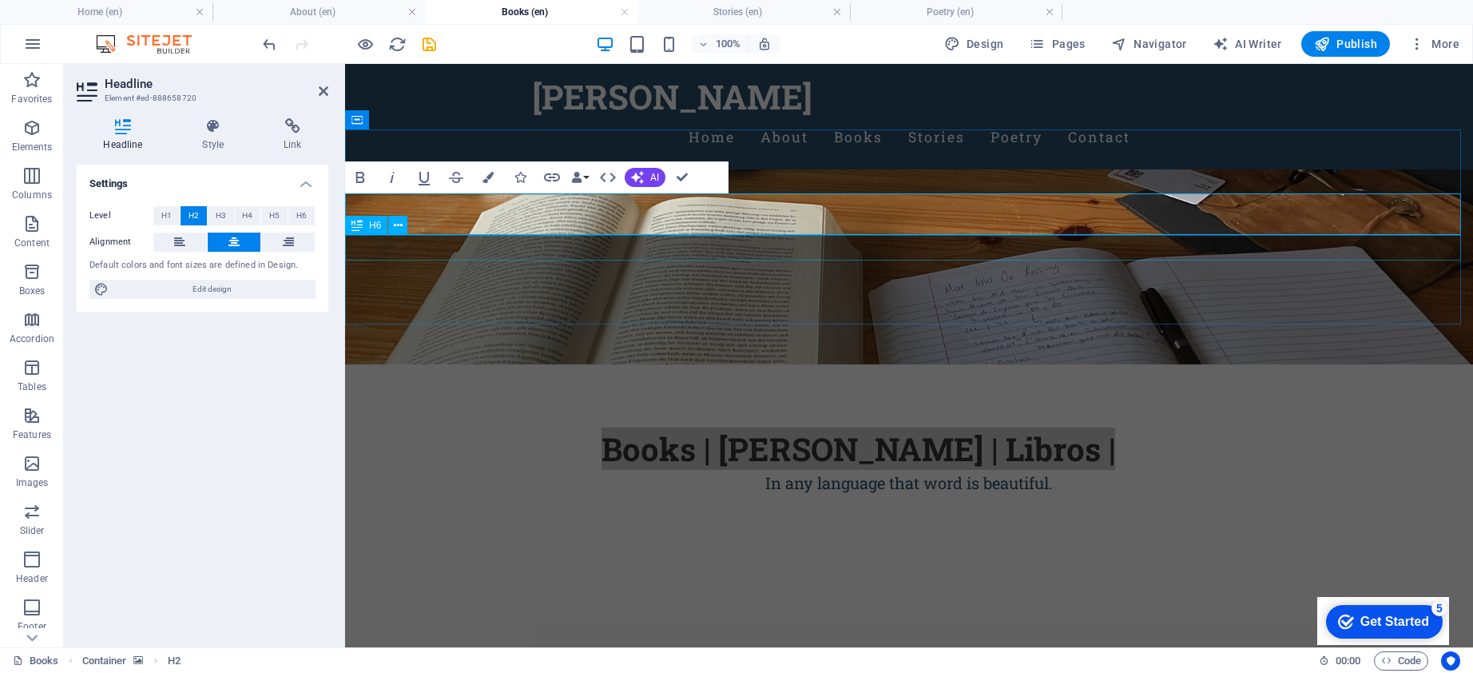
click at [885, 470] on div "In any language that word is beautiful." at bounding box center [909, 483] width 1128 height 26
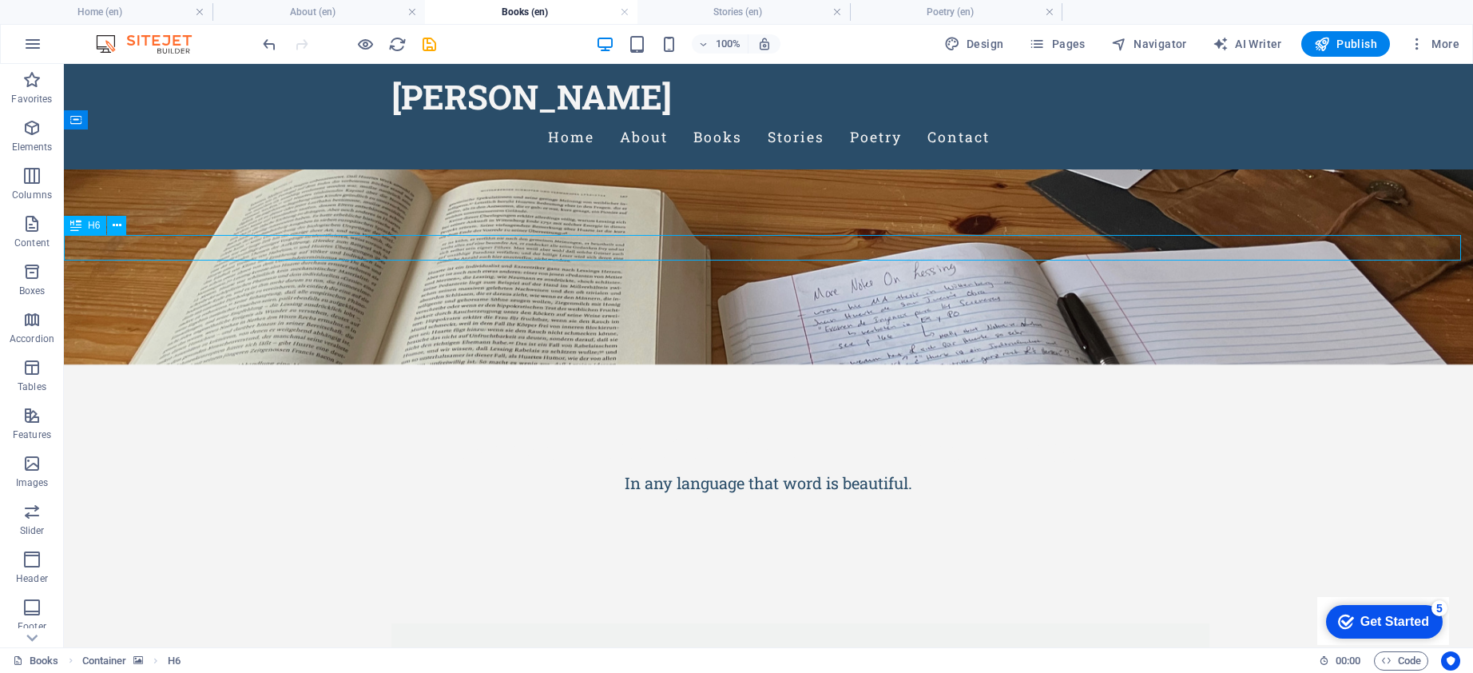
click at [885, 470] on div "In any language that word is beautiful." at bounding box center [768, 483] width 1409 height 26
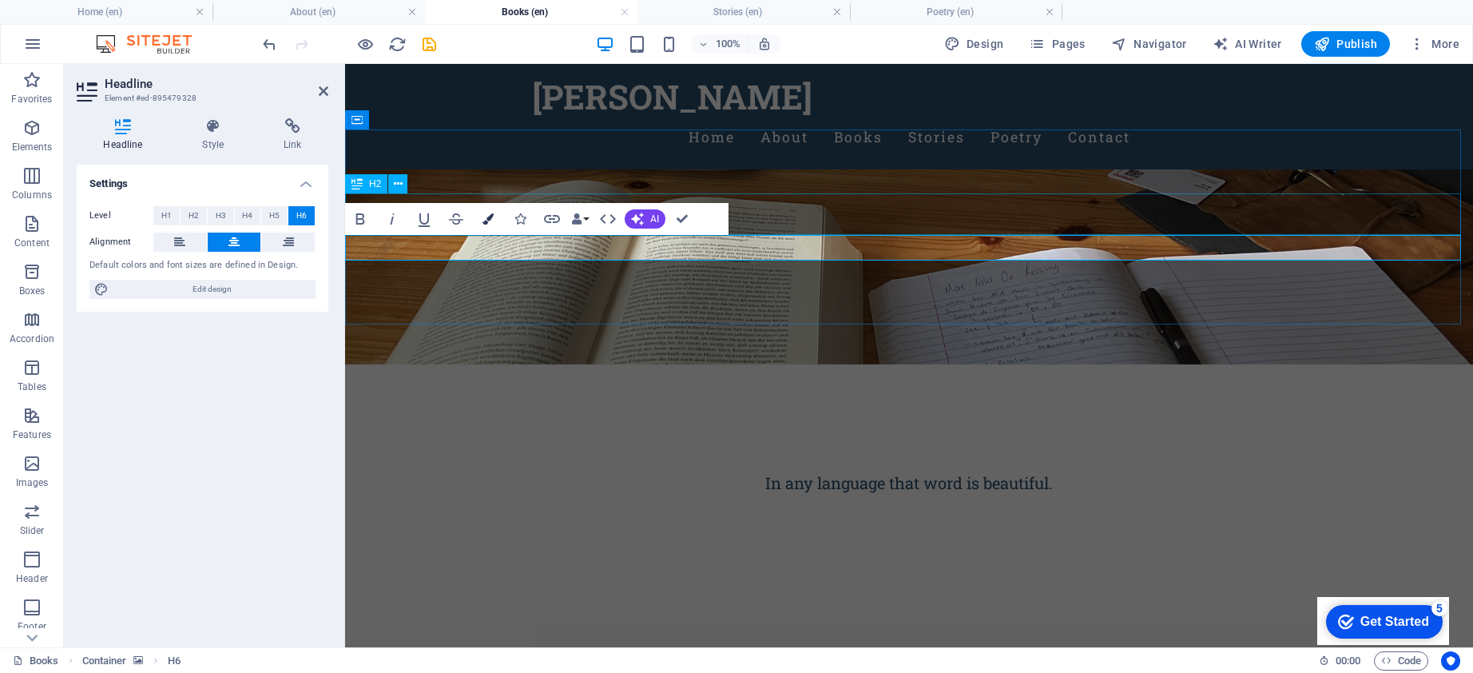
click at [485, 219] on icon "button" at bounding box center [488, 218] width 11 height 11
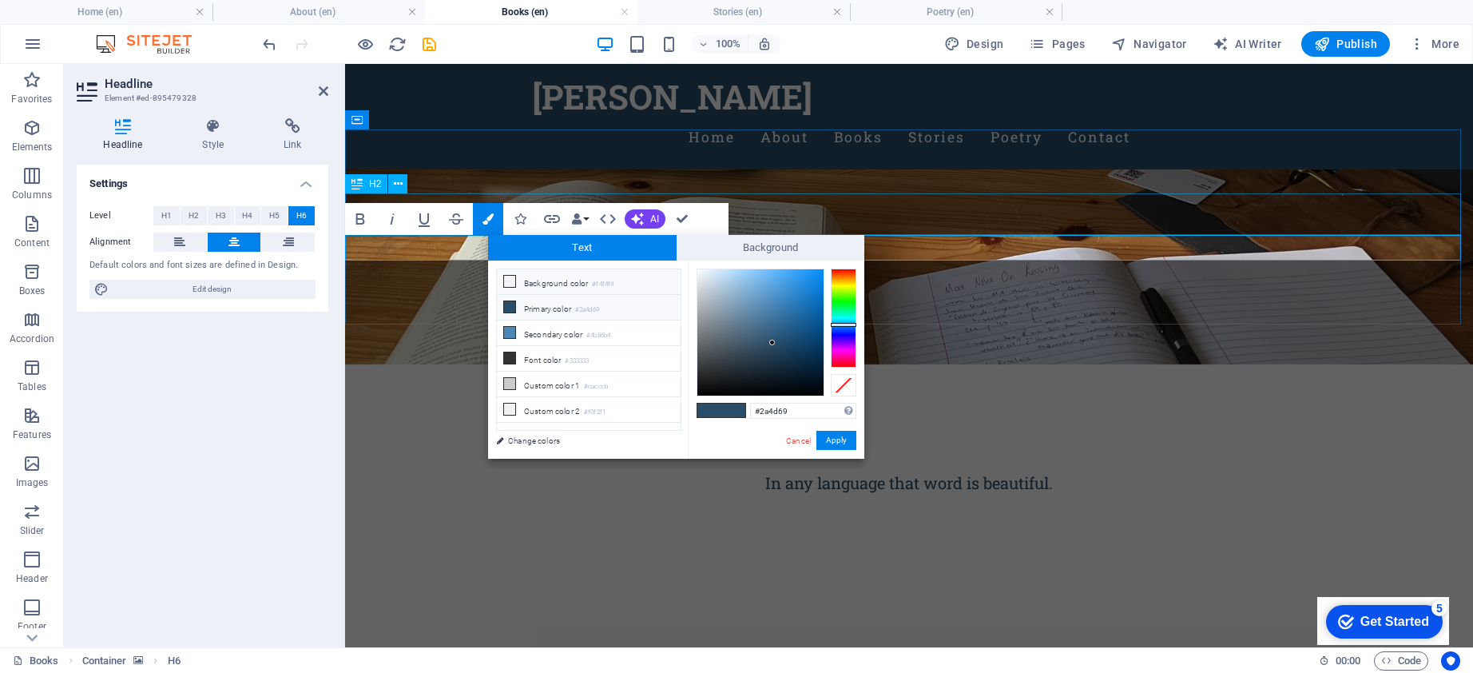
click at [531, 280] on li "Background color #f4f4f4" at bounding box center [589, 282] width 184 height 26
type input "#f4f4f4"
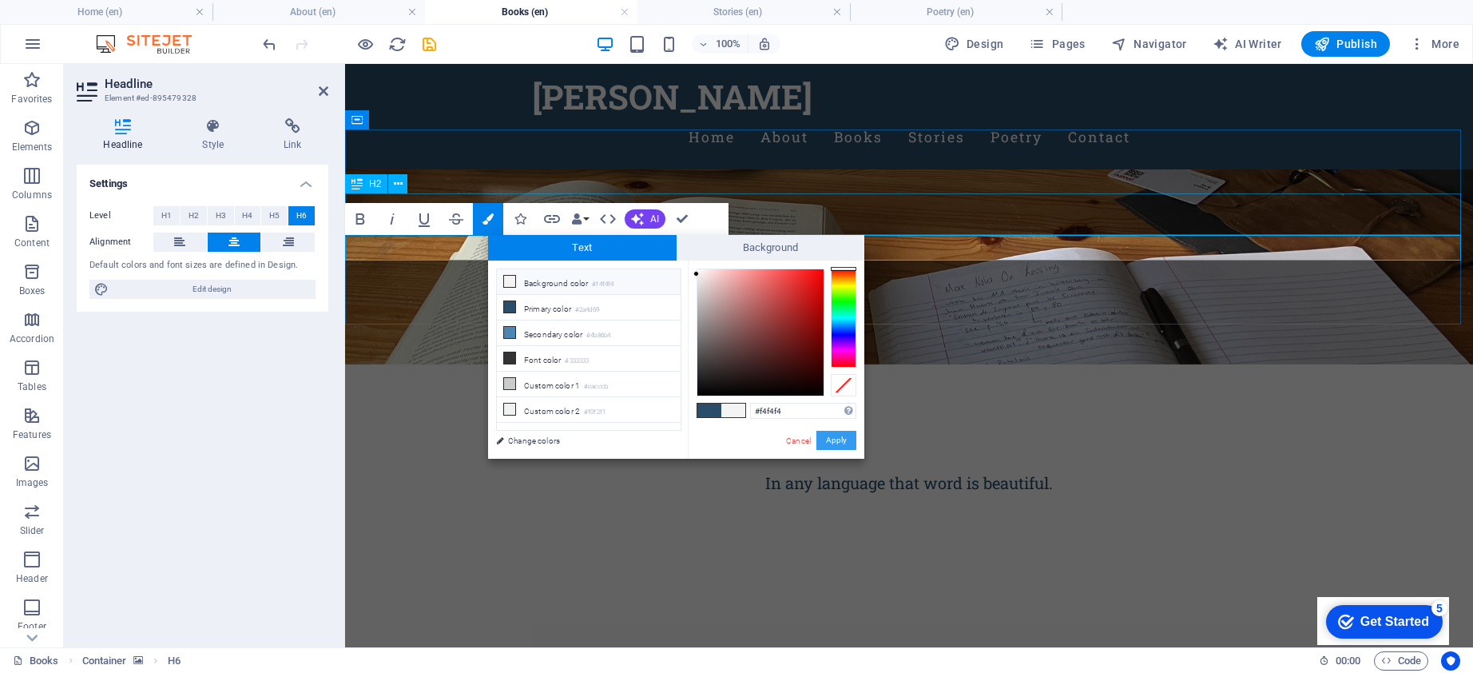
click at [849, 441] on button "Apply" at bounding box center [837, 440] width 40 height 19
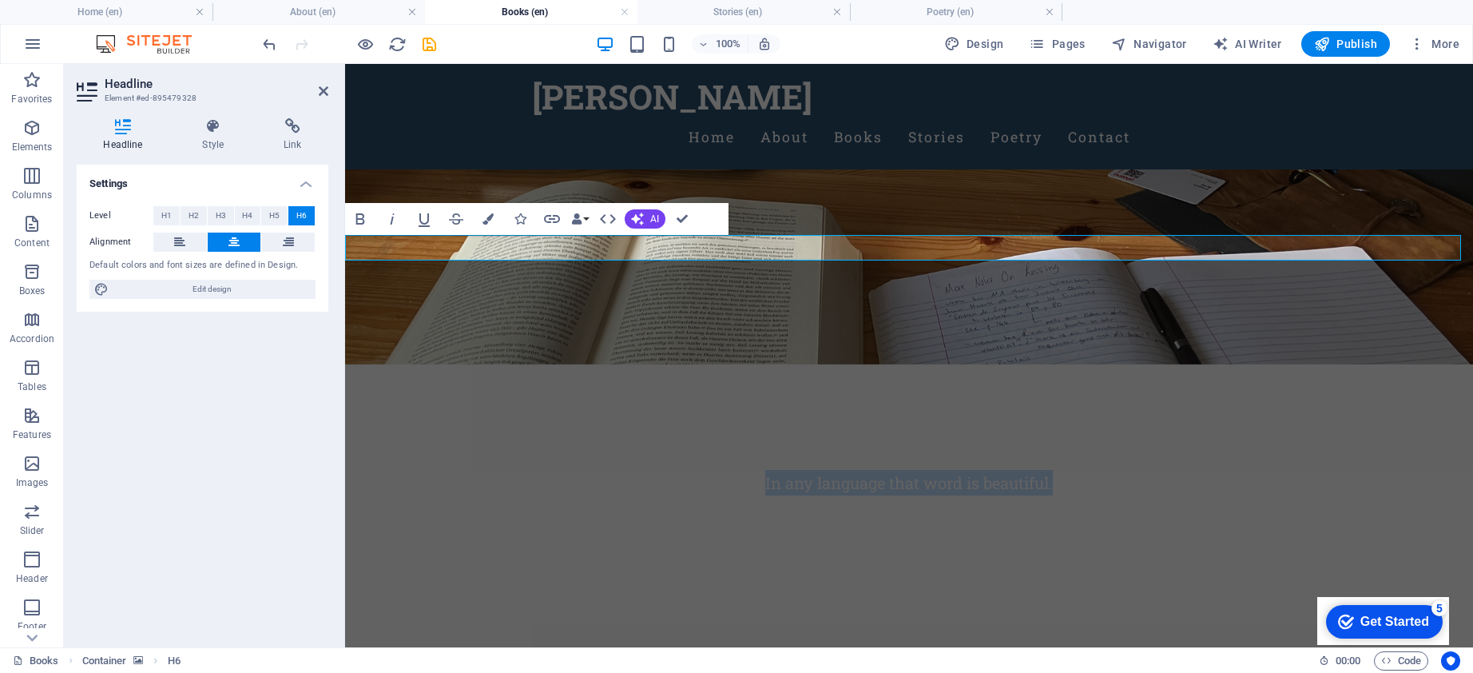
click at [567, 169] on figure at bounding box center [909, 266] width 1128 height 195
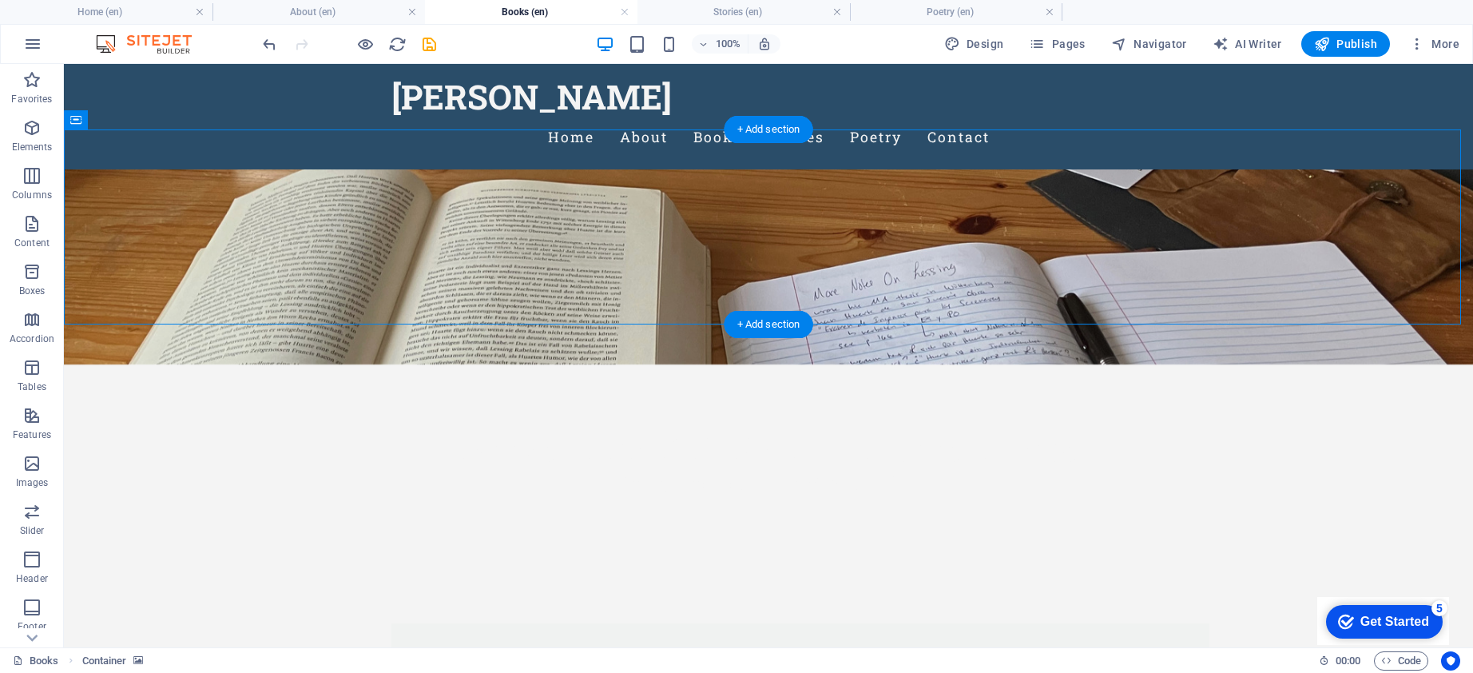
click at [347, 299] on figure at bounding box center [768, 266] width 1409 height 195
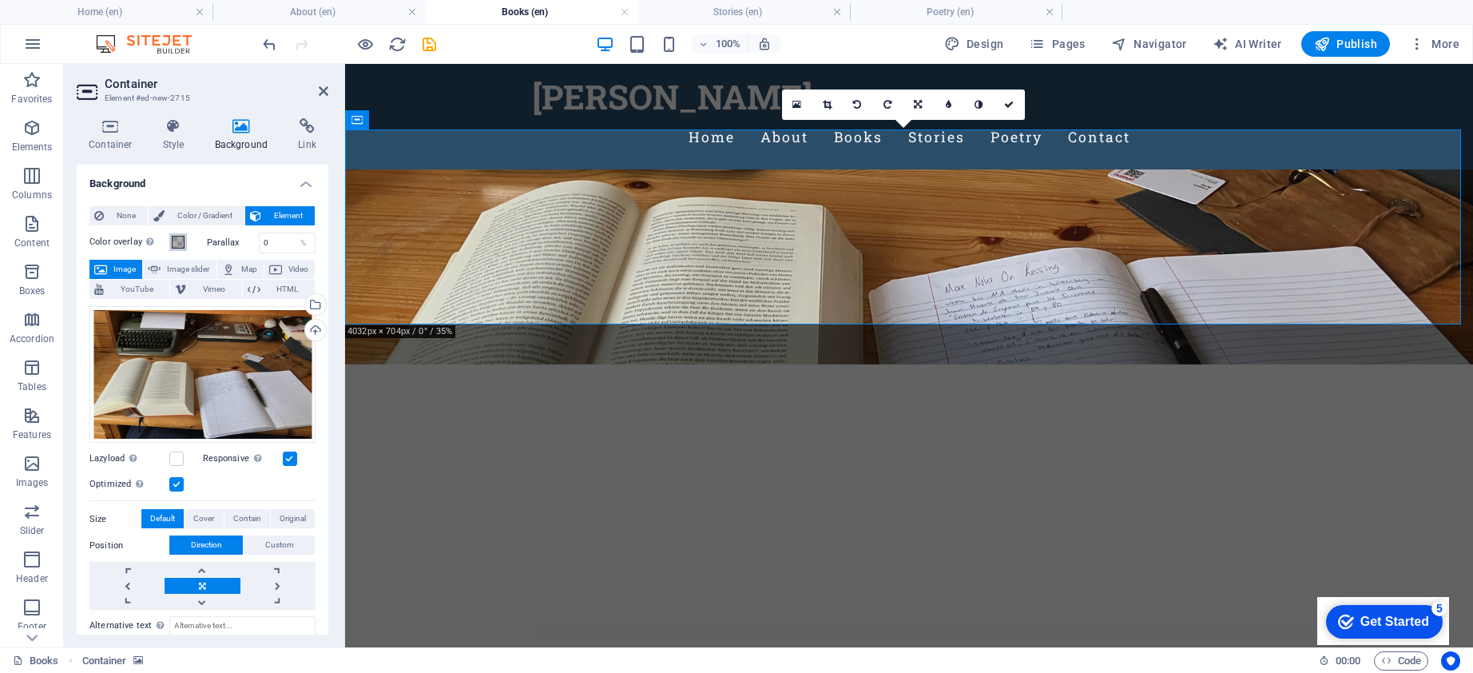
click at [178, 239] on span at bounding box center [178, 242] width 13 height 13
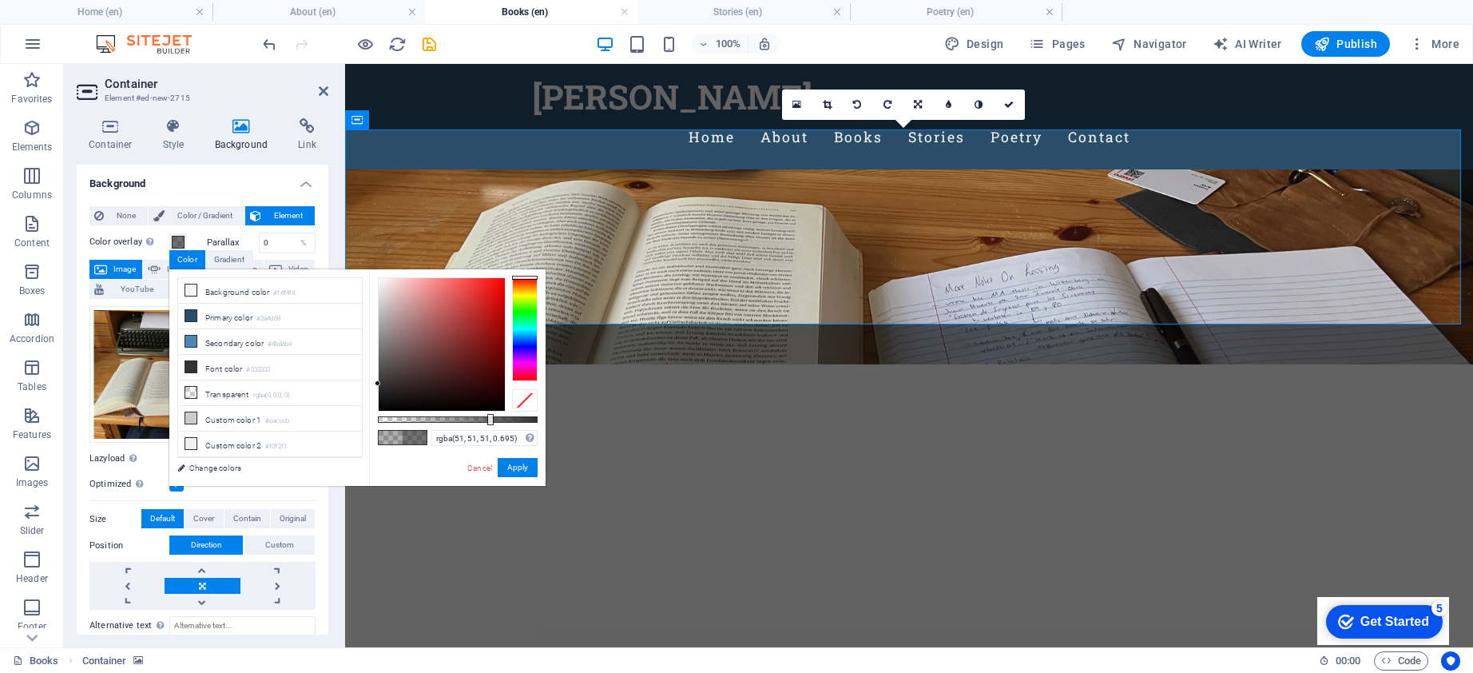
type input "rgba(51, 51, 51, 0.7)"
drag, startPoint x: 442, startPoint y: 416, endPoint x: 213, endPoint y: 335, distance: 243.4
click at [490, 406] on div at bounding box center [458, 344] width 160 height 134
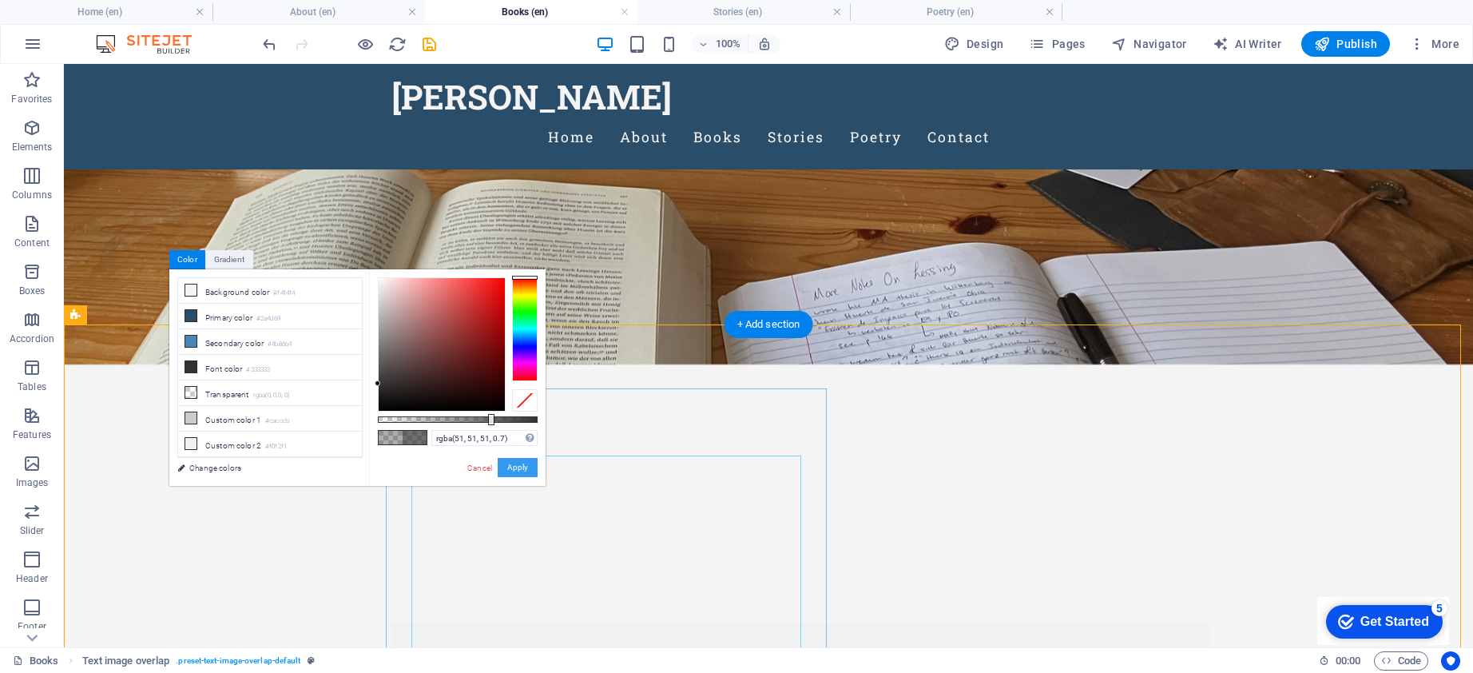
click at [528, 468] on button "Apply" at bounding box center [518, 467] width 40 height 19
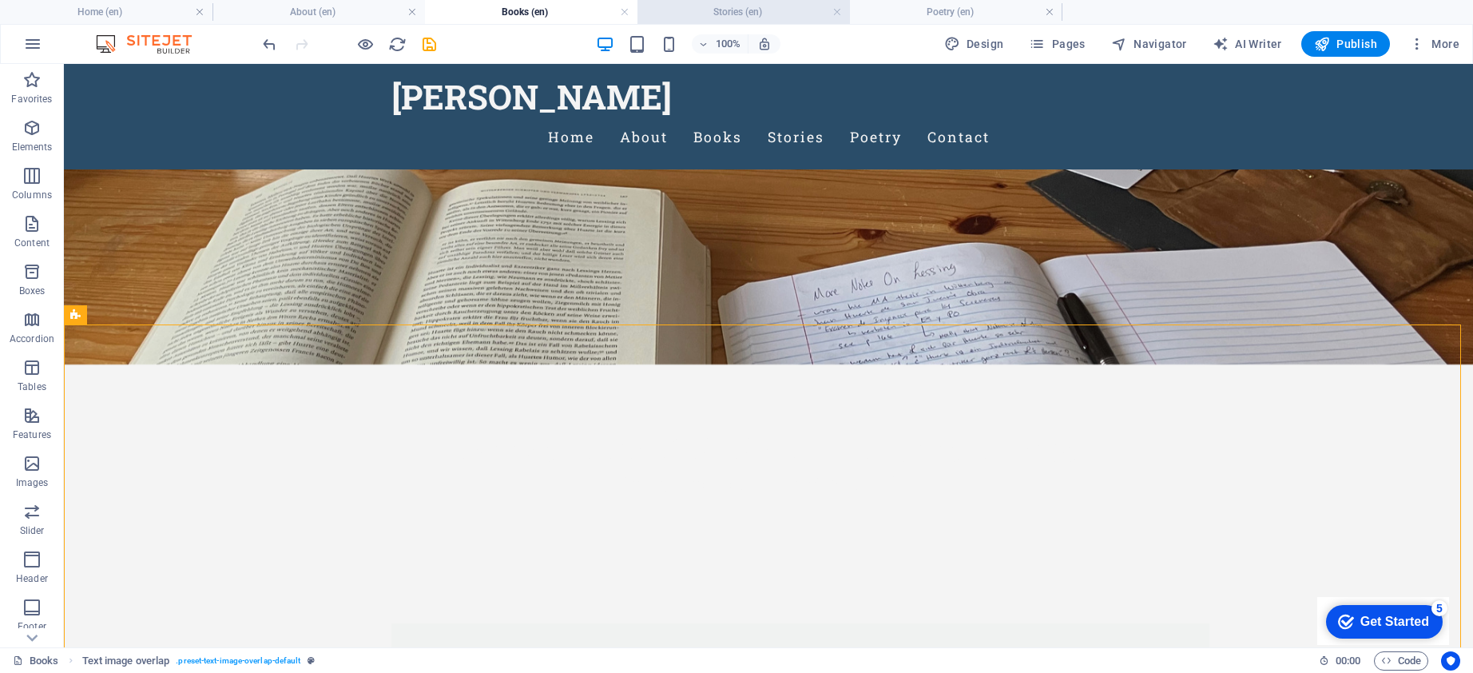
click at [702, 17] on h4 "Stories (en)" at bounding box center [744, 12] width 213 height 18
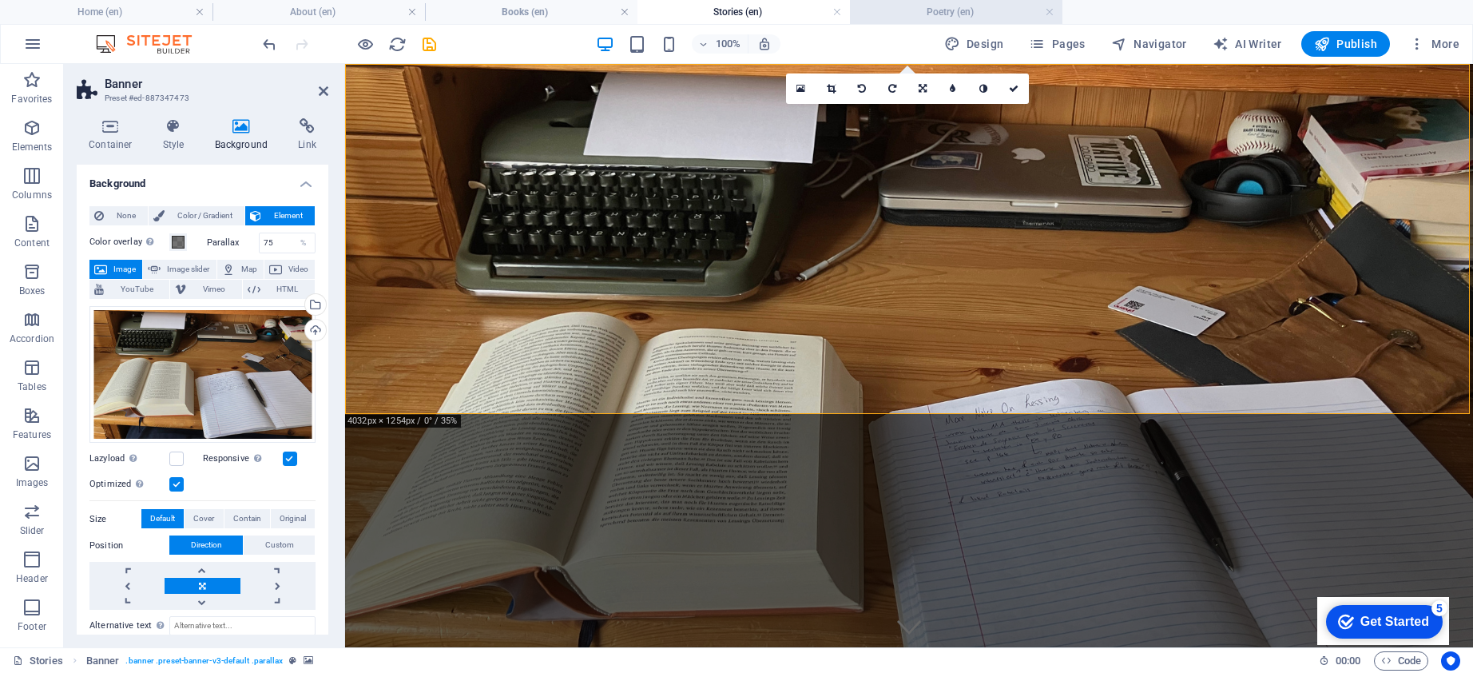
click at [940, 13] on h4 "Poetry (en)" at bounding box center [956, 12] width 213 height 18
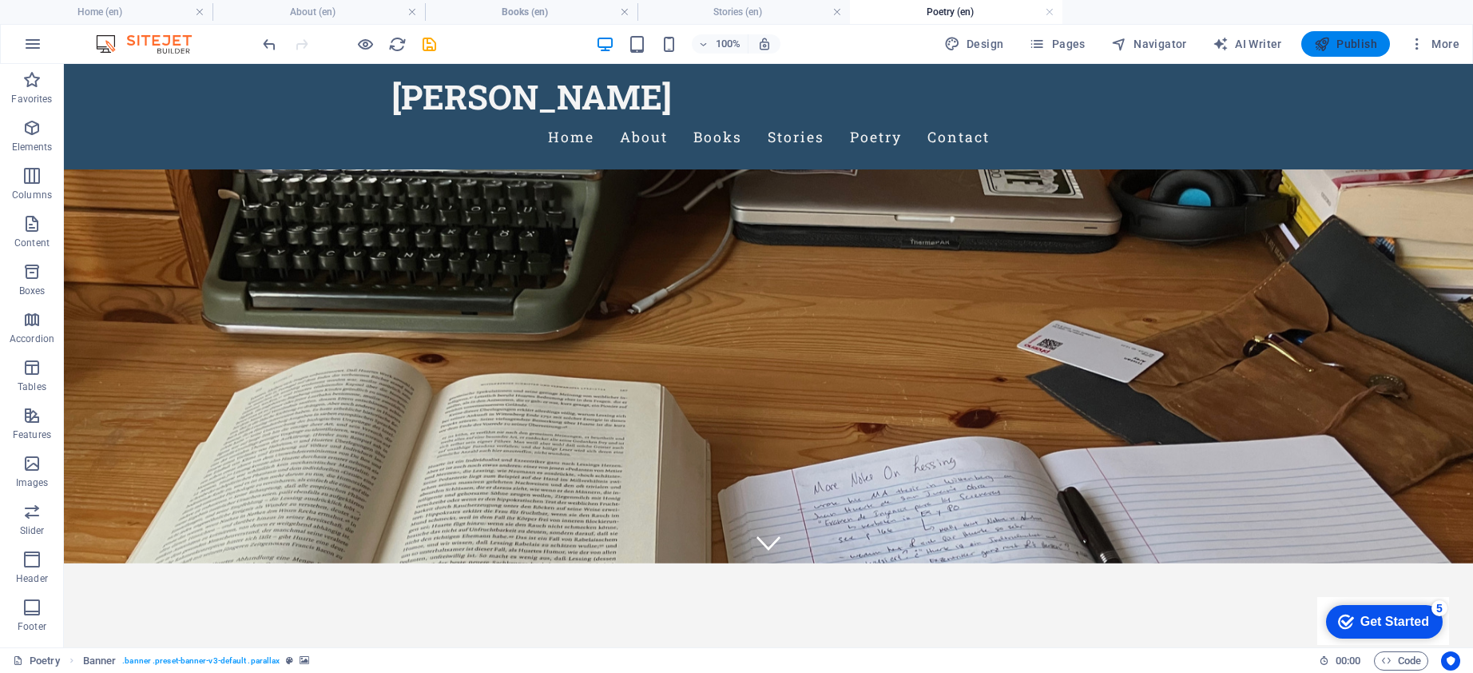
click at [1345, 44] on span "Publish" at bounding box center [1345, 44] width 63 height 16
